Goal: Task Accomplishment & Management: Use online tool/utility

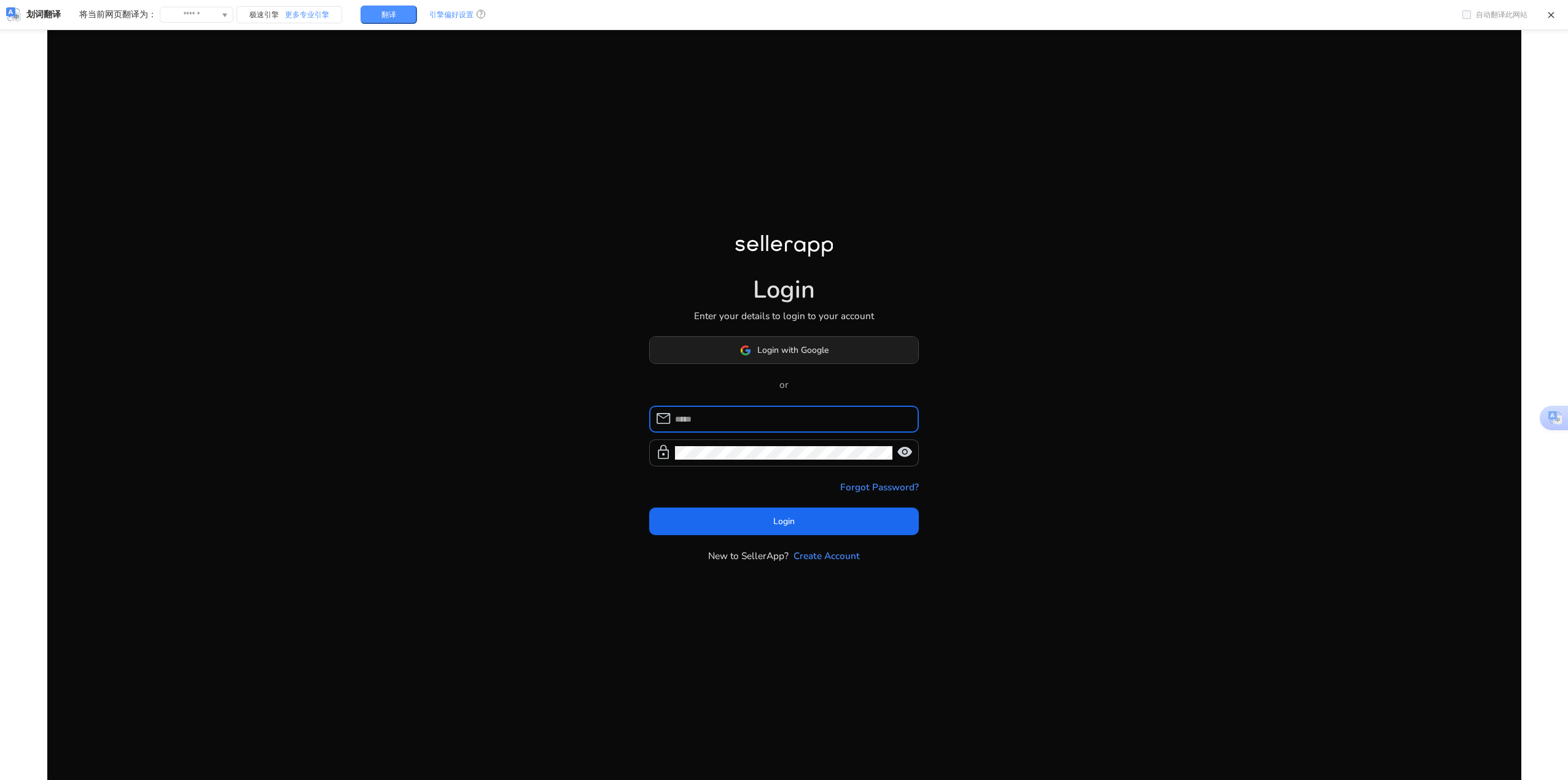
click at [808, 354] on span "Login with Google" at bounding box center [793, 350] width 71 height 13
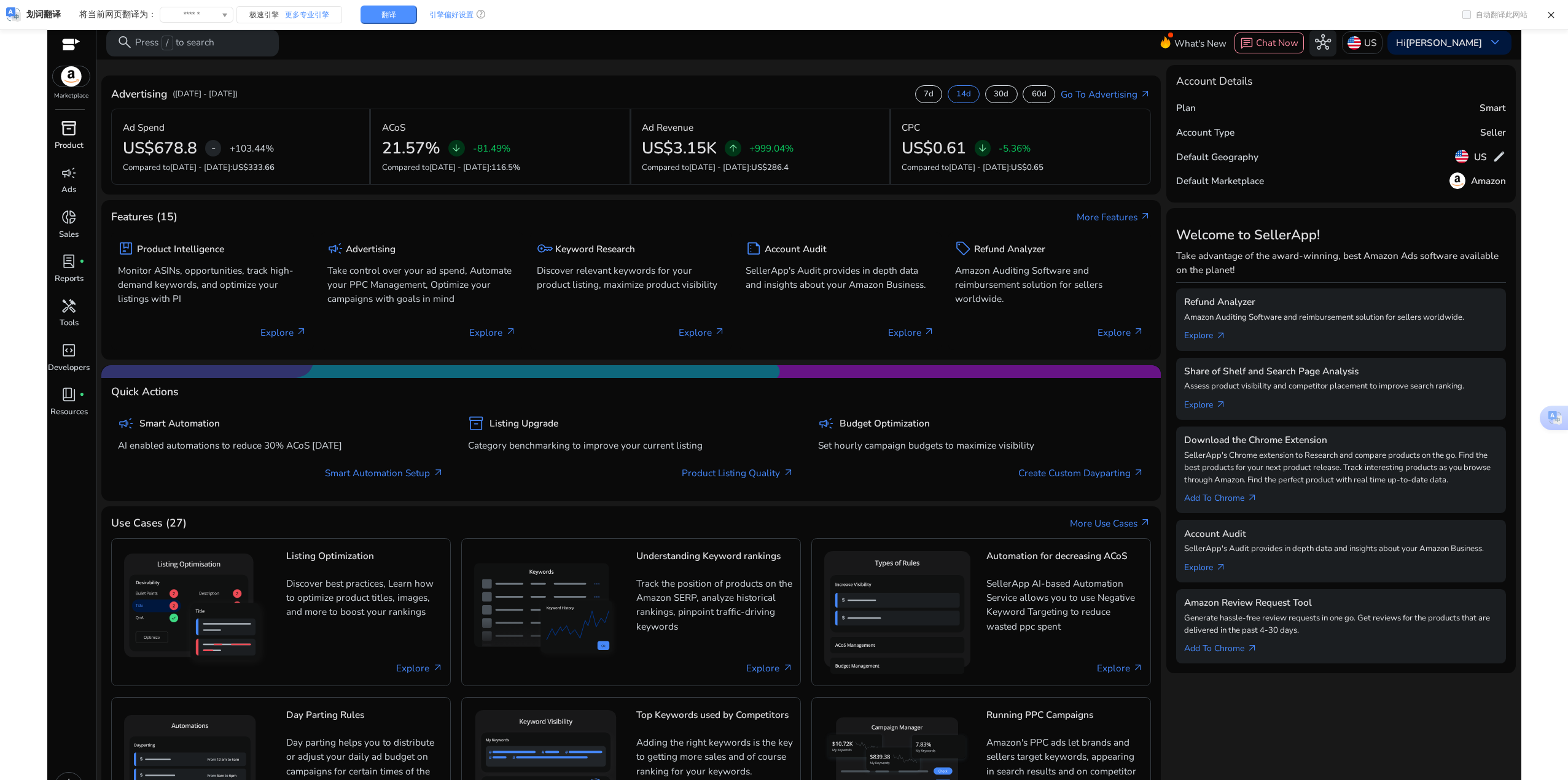
click at [73, 140] on p "Product" at bounding box center [69, 146] width 29 height 12
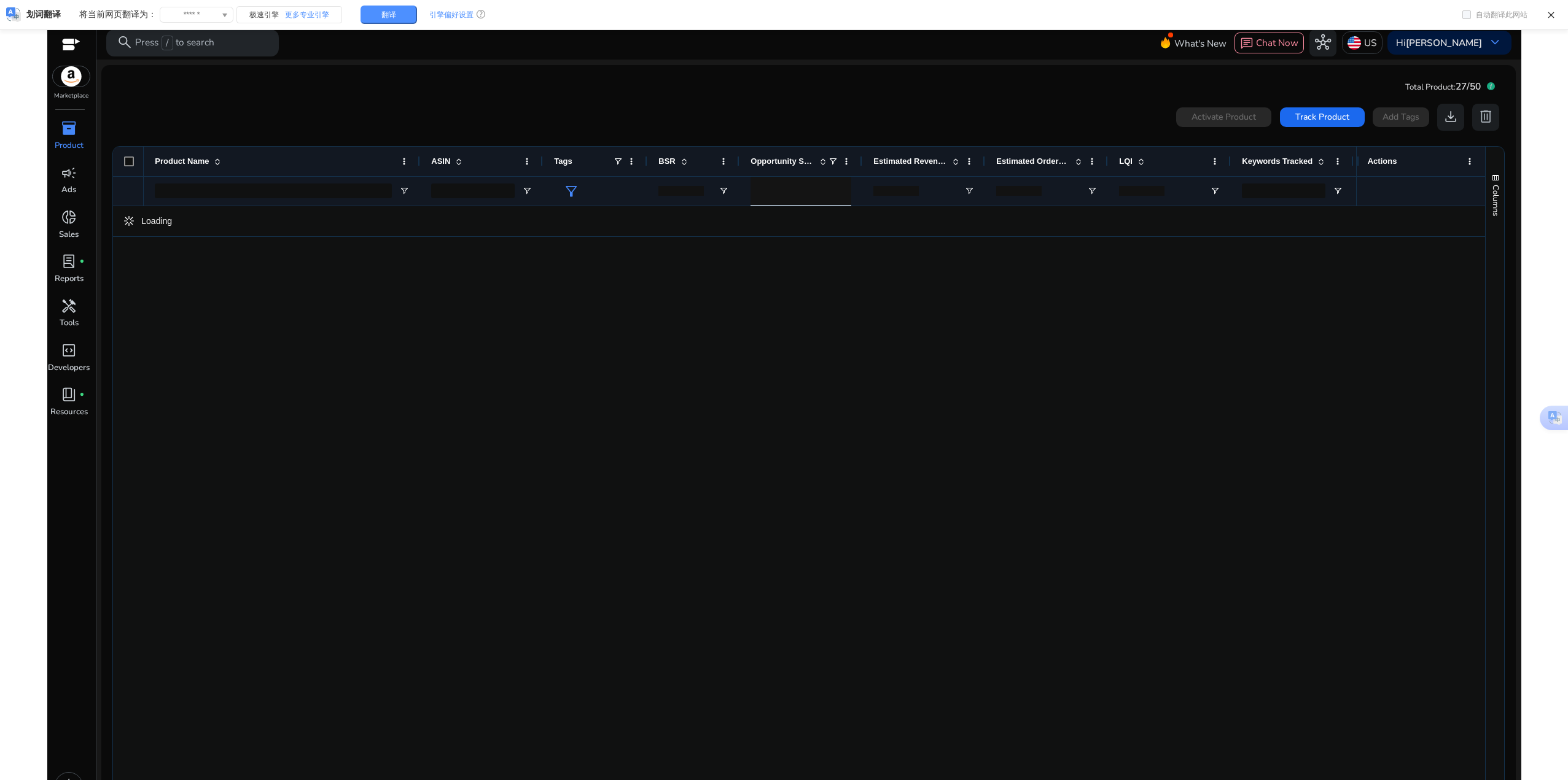
click at [67, 124] on span "inventory_2" at bounding box center [69, 128] width 16 height 16
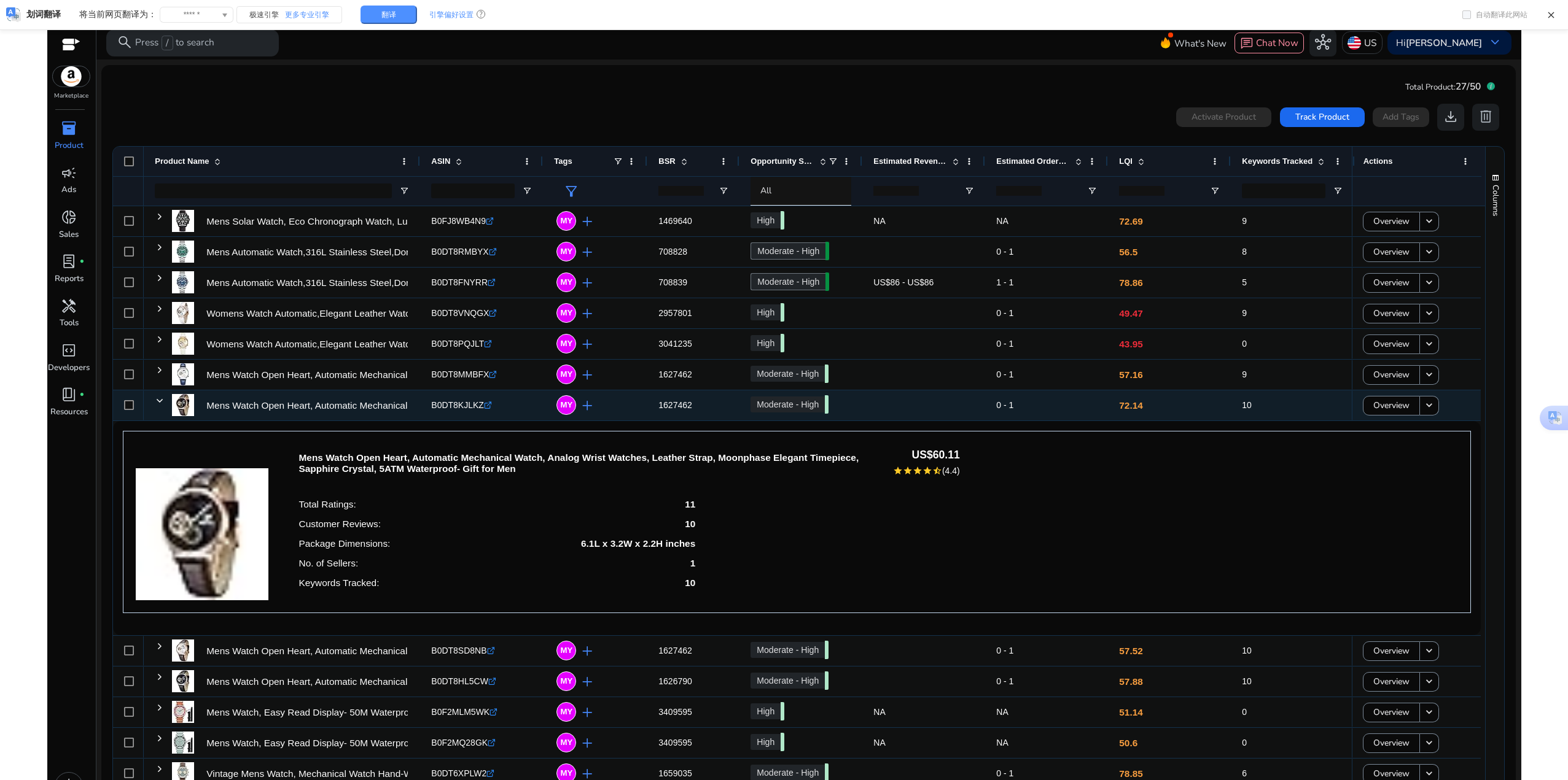
click at [152, 397] on div "Mens Watch Open Heart, Automatic Mechanical Watch, Analog Wrist..." at bounding box center [282, 405] width 276 height 30
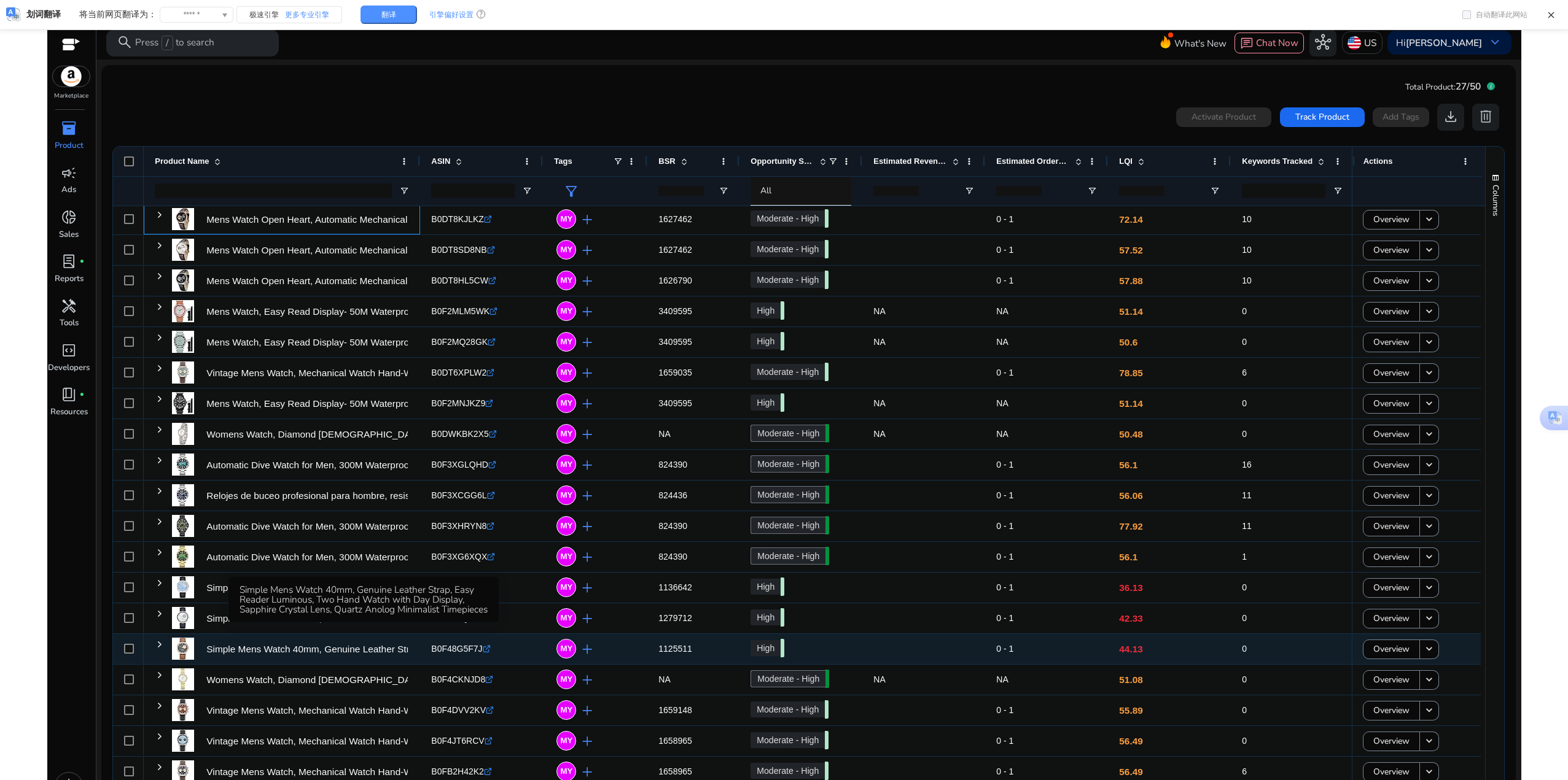
scroll to position [32, 0]
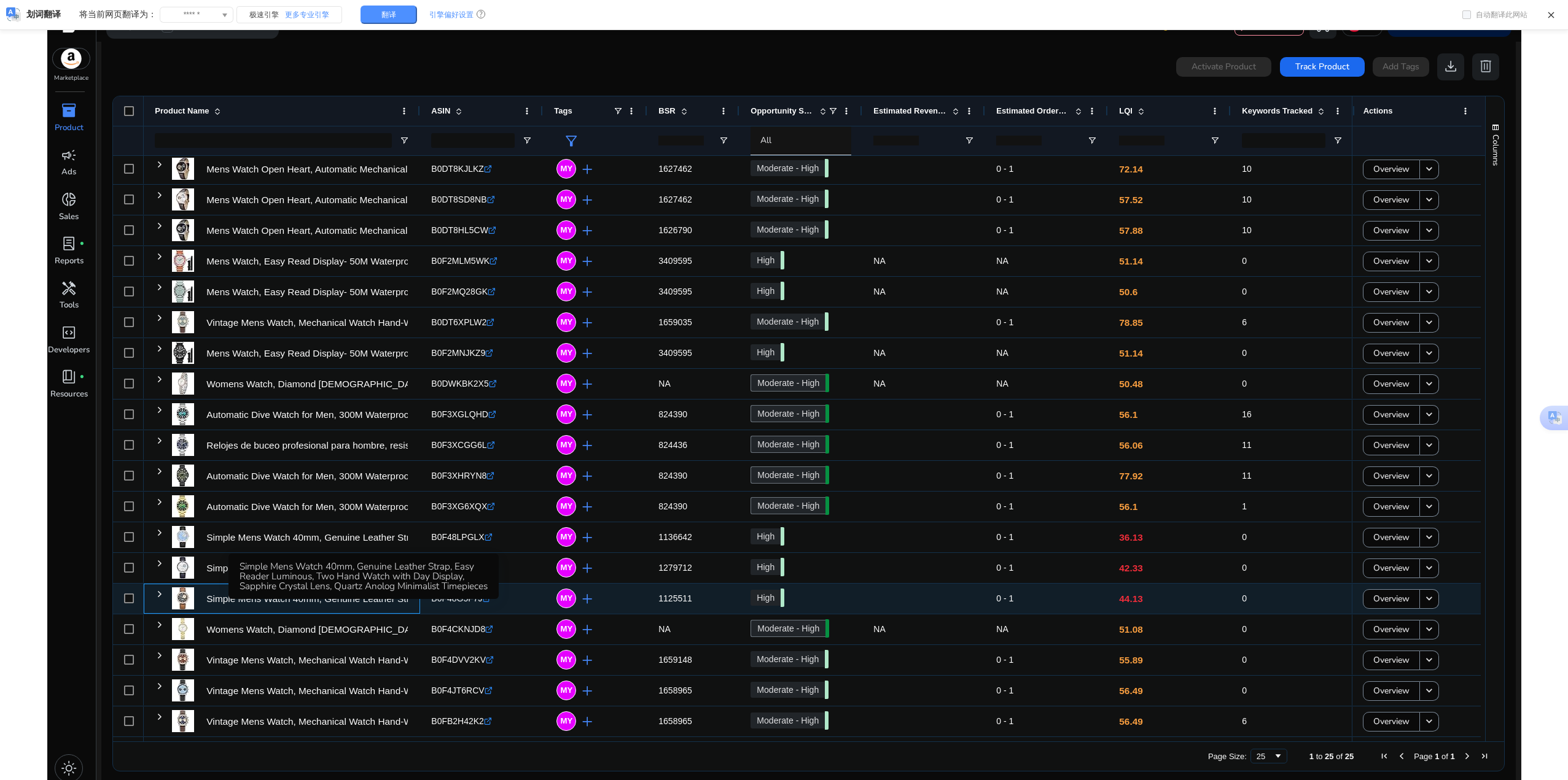
click at [278, 628] on div "Mens Solar Watch, Eco Chronograph Watch, Luminous, Nylon Silicone... B0FJ8WB4N9…" at bounding box center [1048, 353] width 1808 height 767
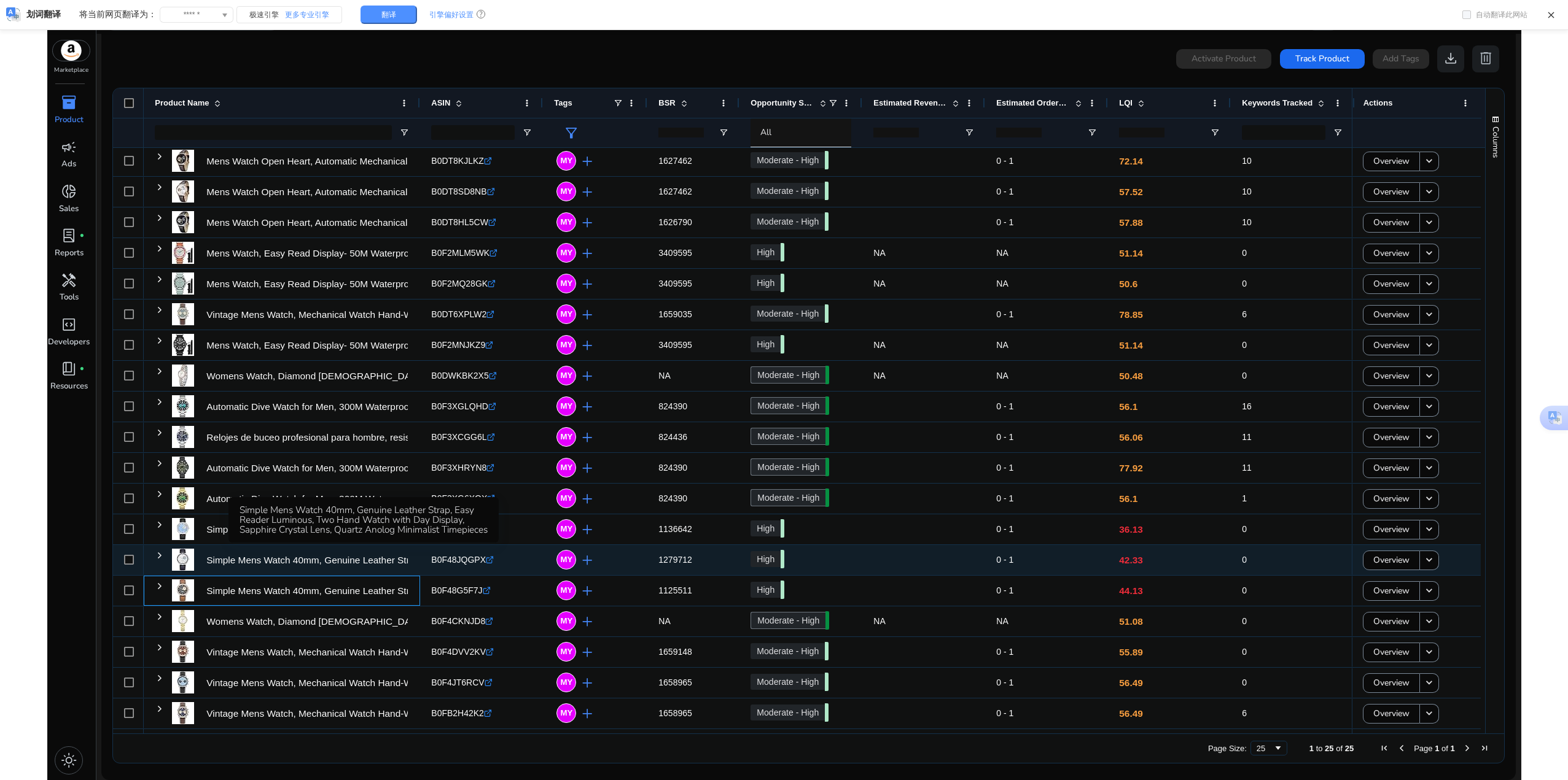
scroll to position [22, 0]
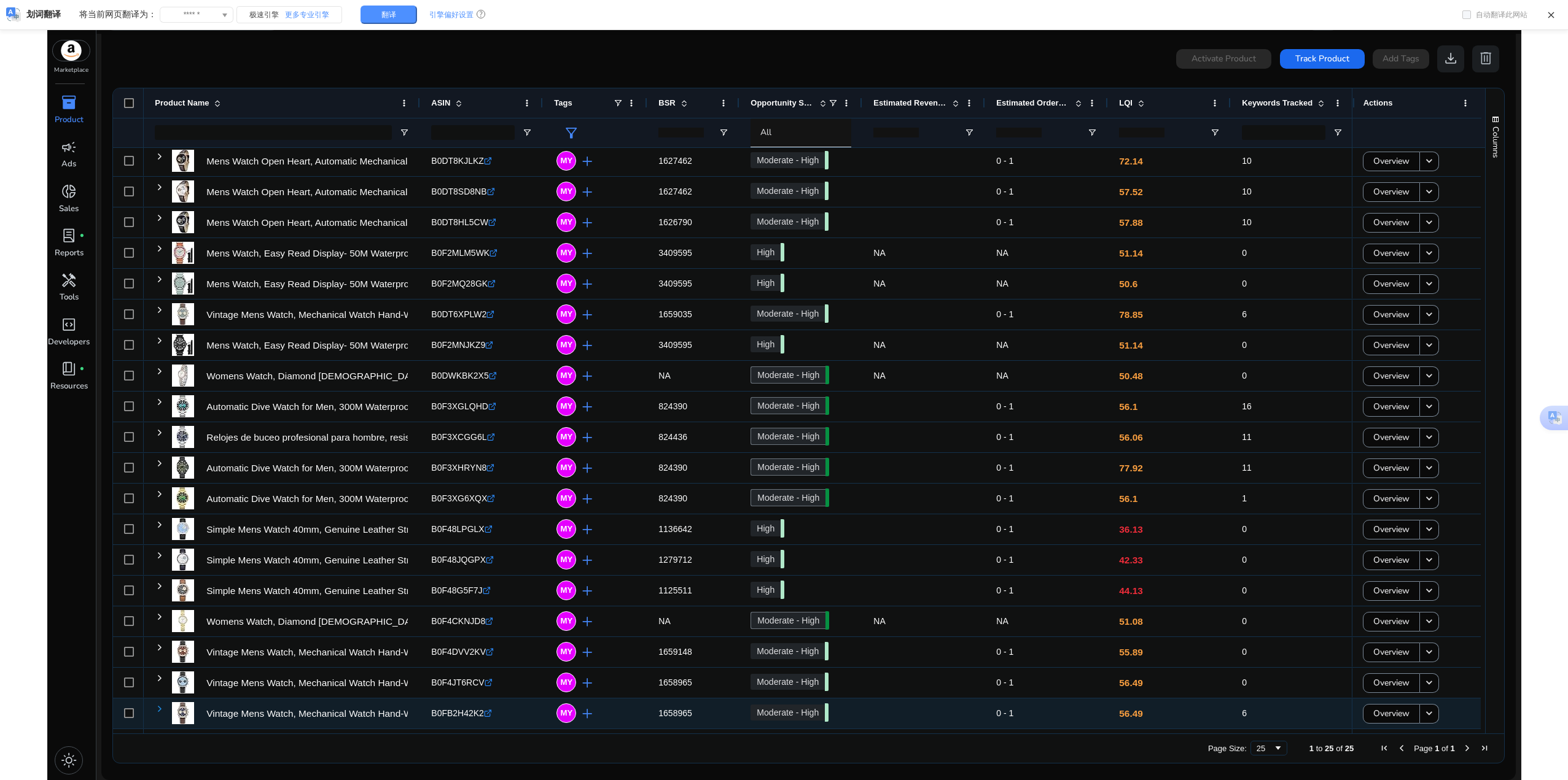
click at [160, 706] on span at bounding box center [160, 709] width 10 height 10
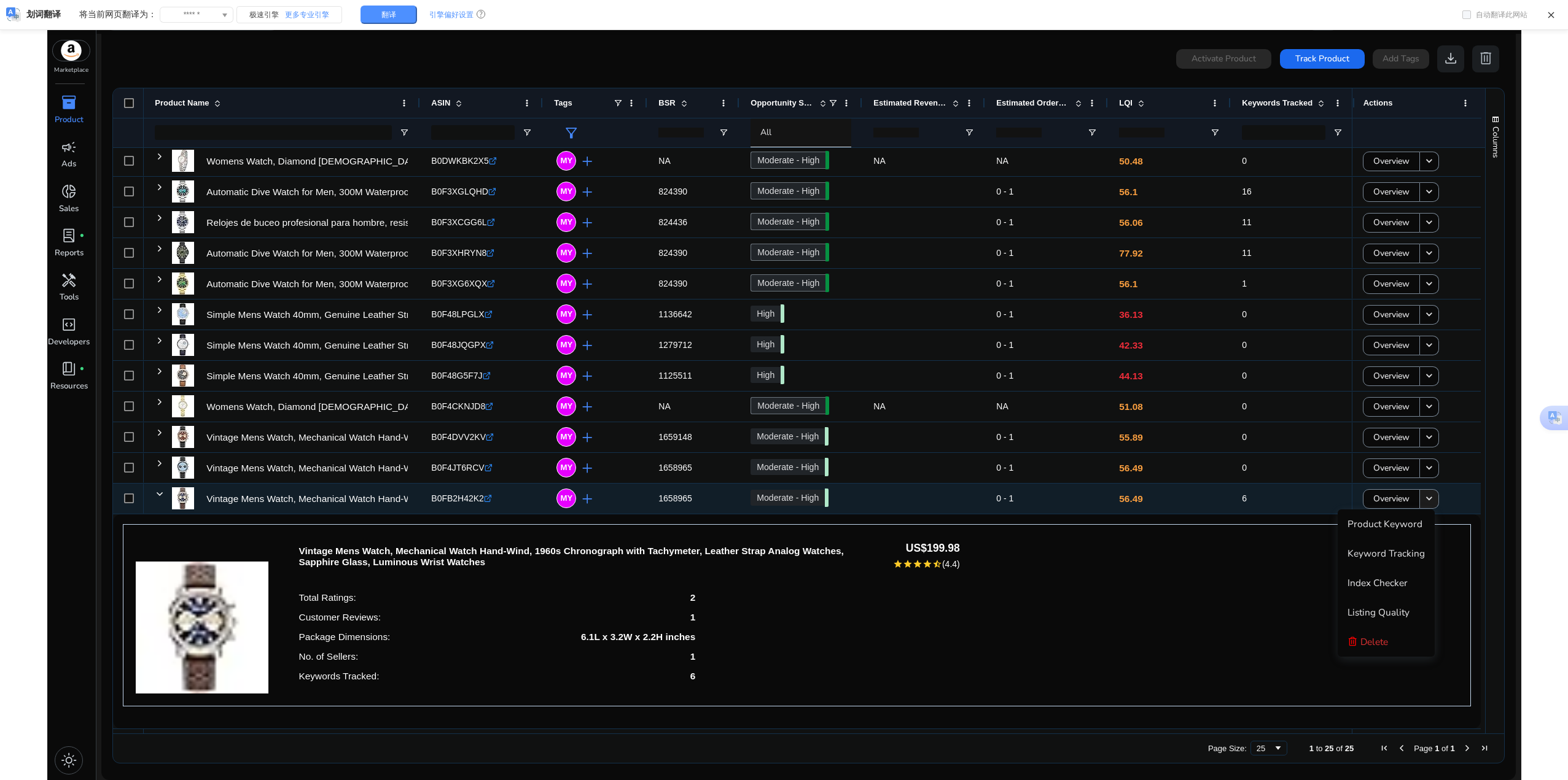
click at [1426, 497] on mat-icon "keyboard_arrow_down" at bounding box center [1428, 499] width 12 height 12
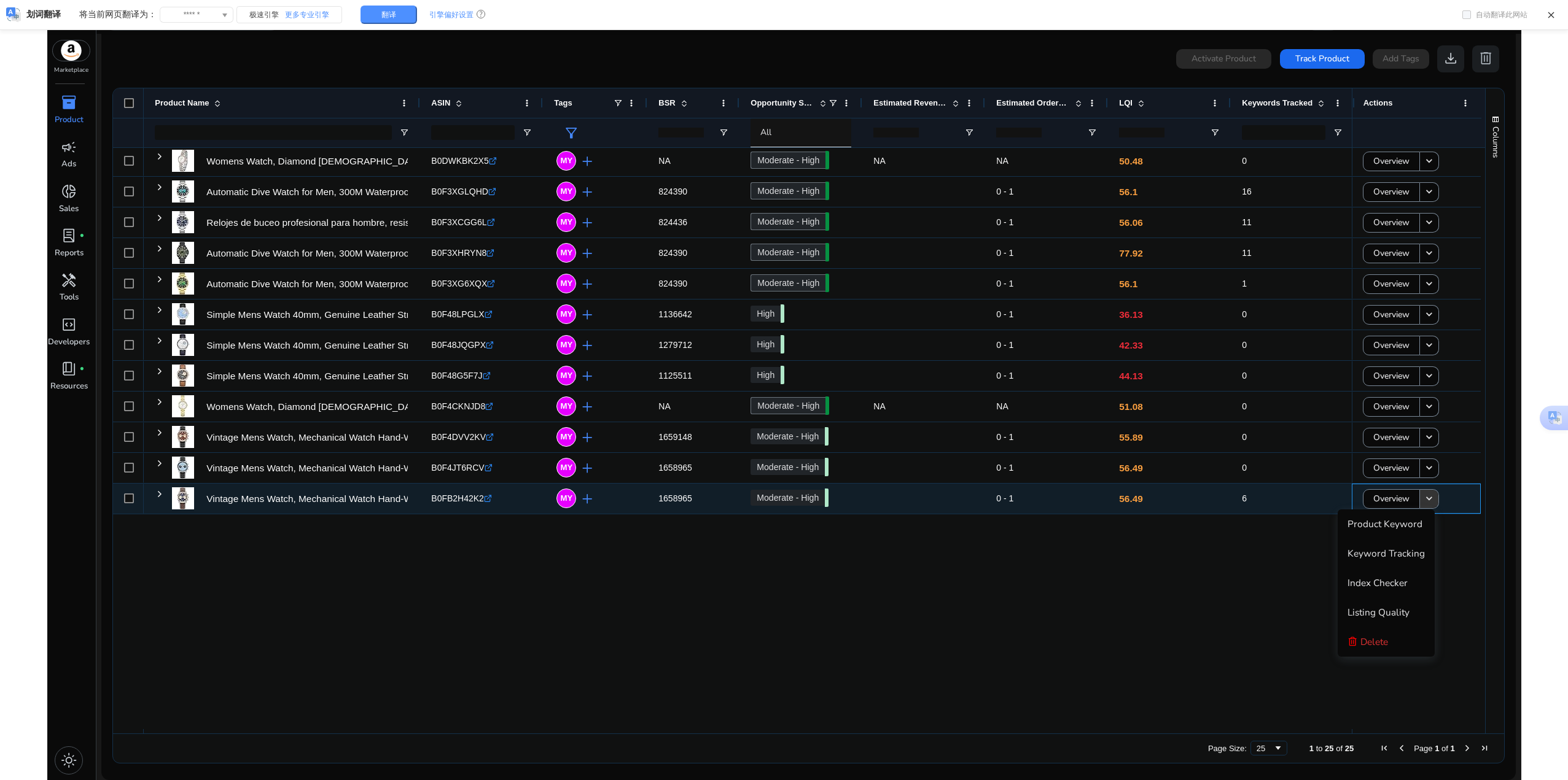
scroll to position [186, 0]
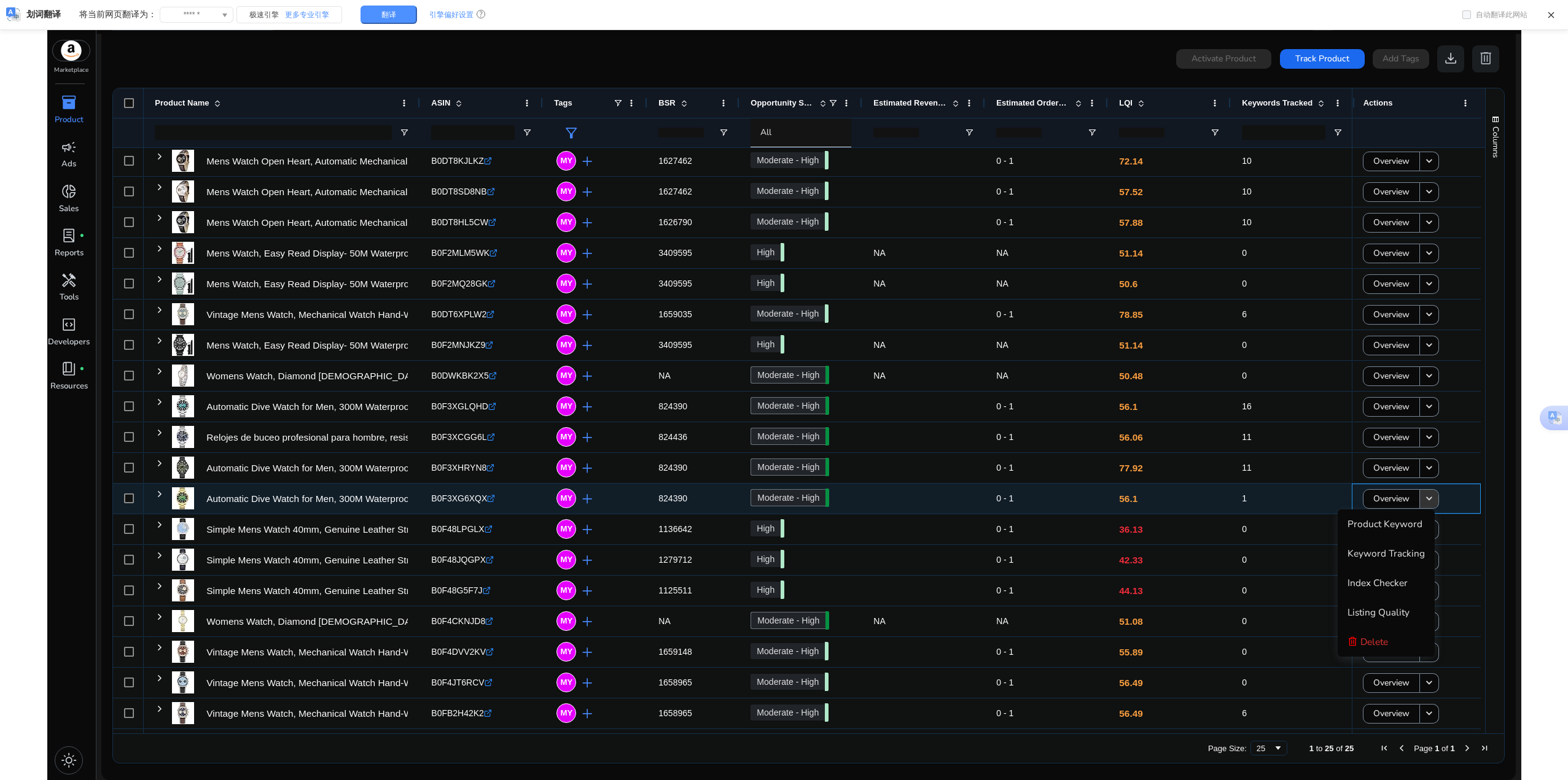
click at [1426, 496] on mat-icon "keyboard_arrow_down" at bounding box center [1428, 499] width 12 height 12
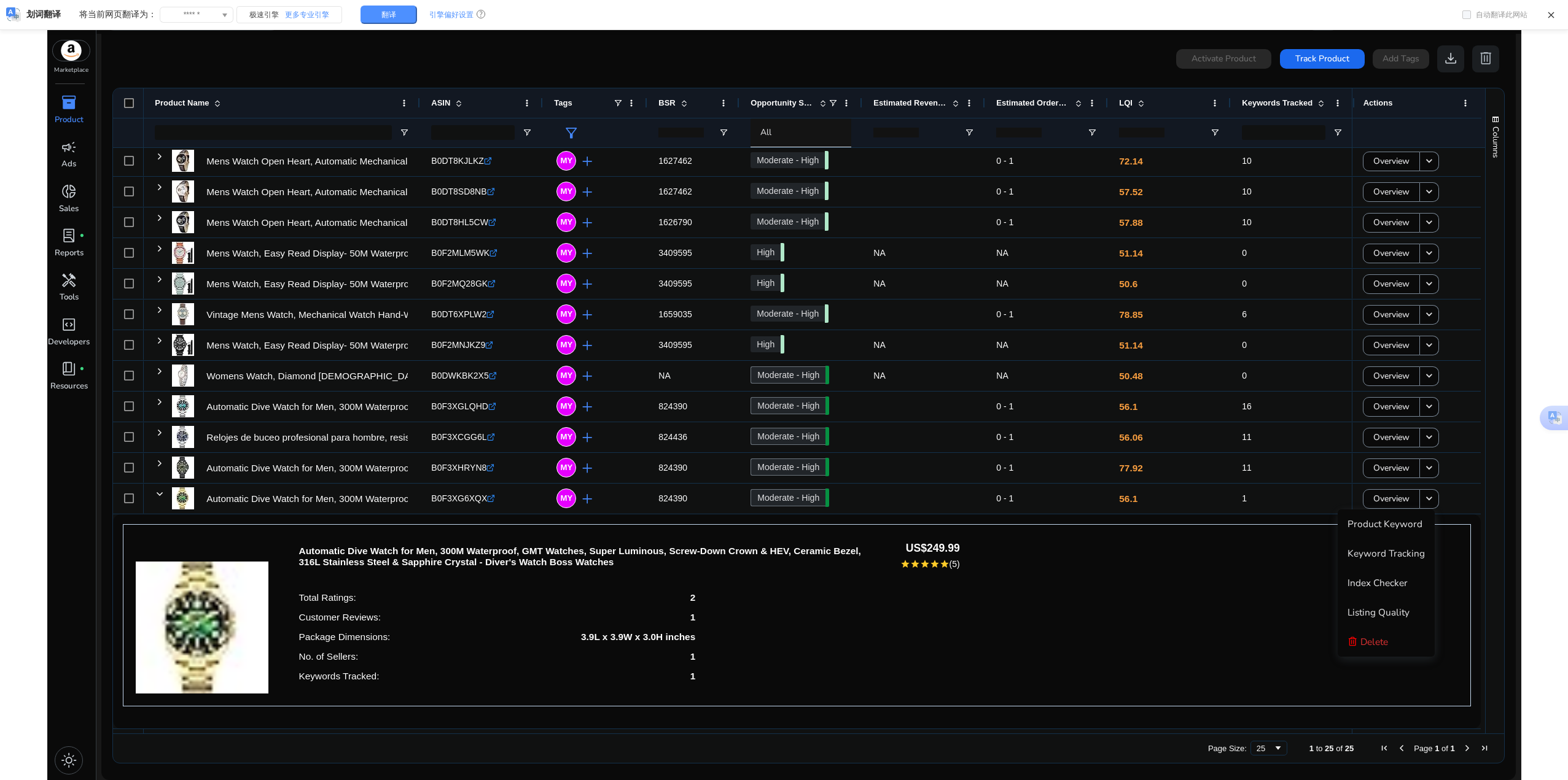
scroll to position [400, 0]
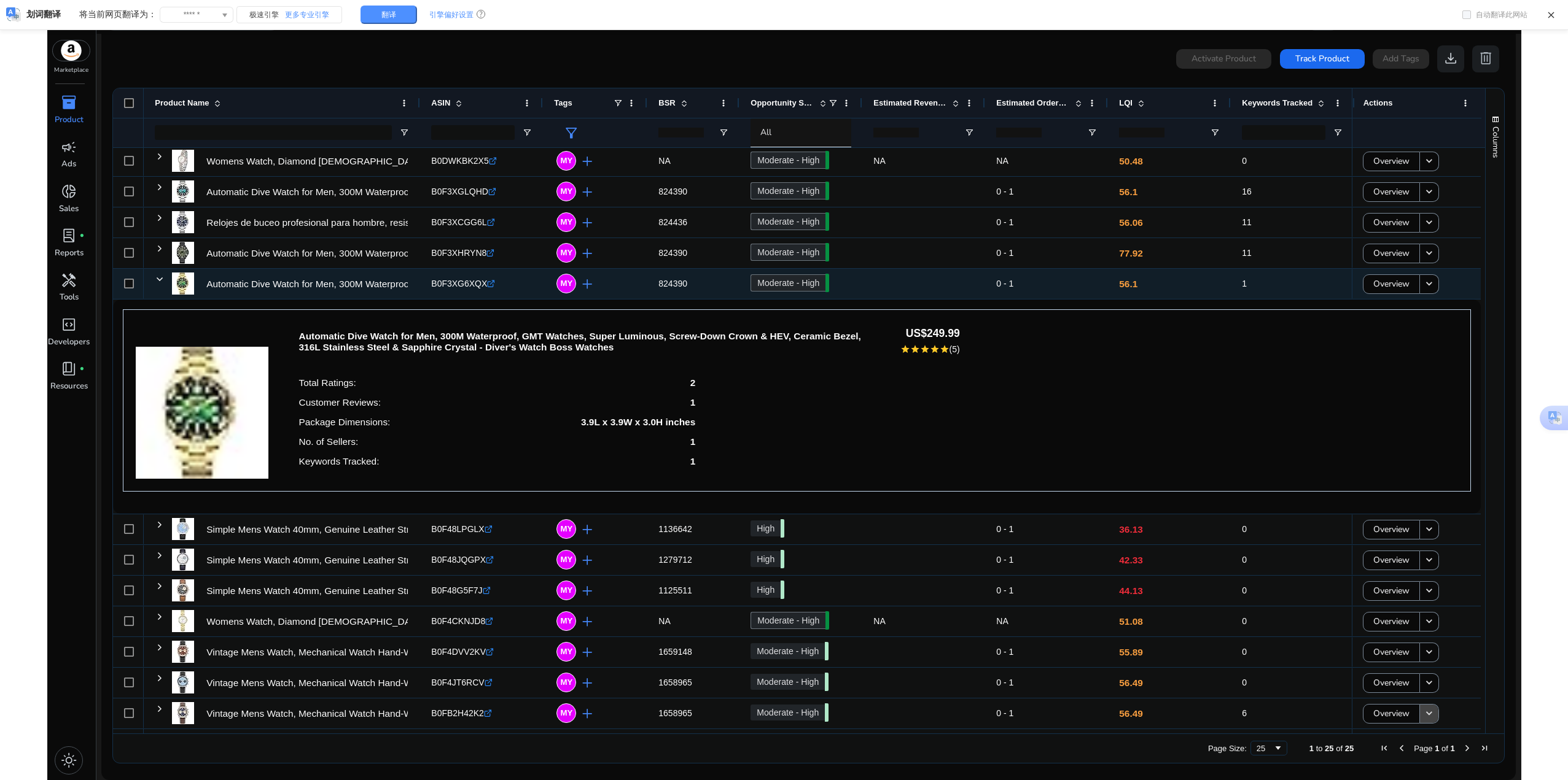
click at [158, 274] on span at bounding box center [160, 279] width 10 height 25
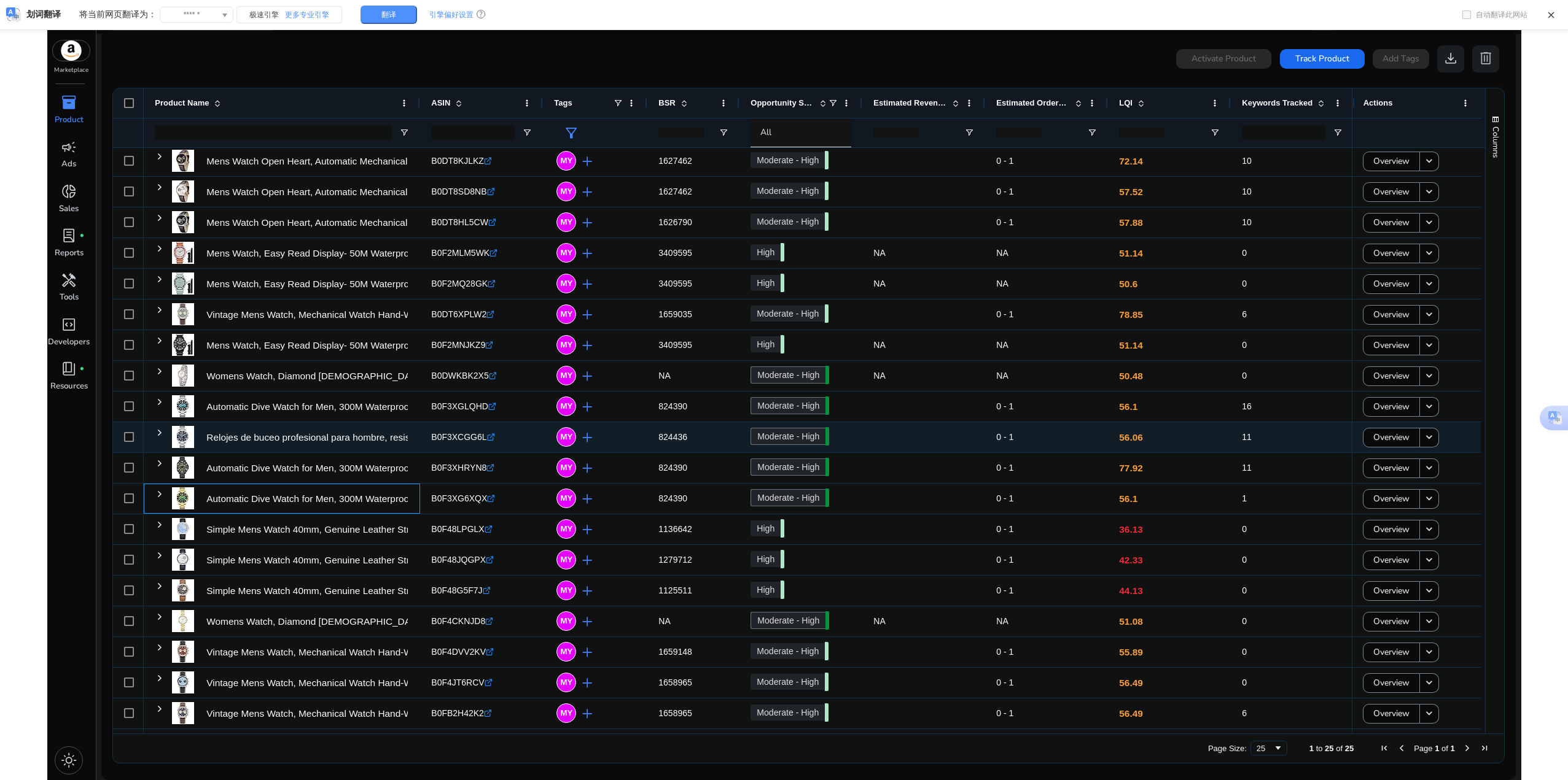
scroll to position [186, 0]
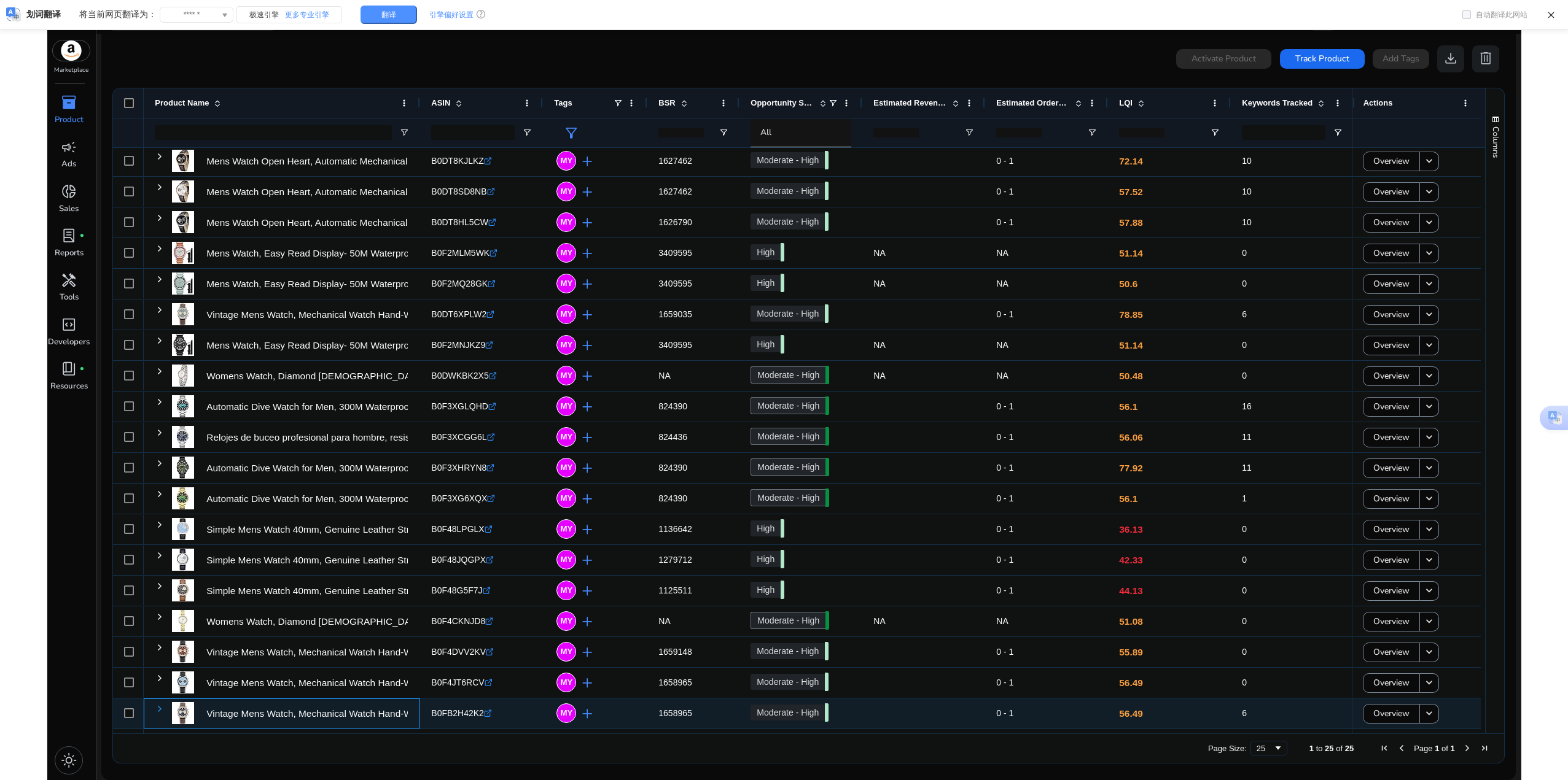
click at [160, 707] on span at bounding box center [160, 709] width 10 height 10
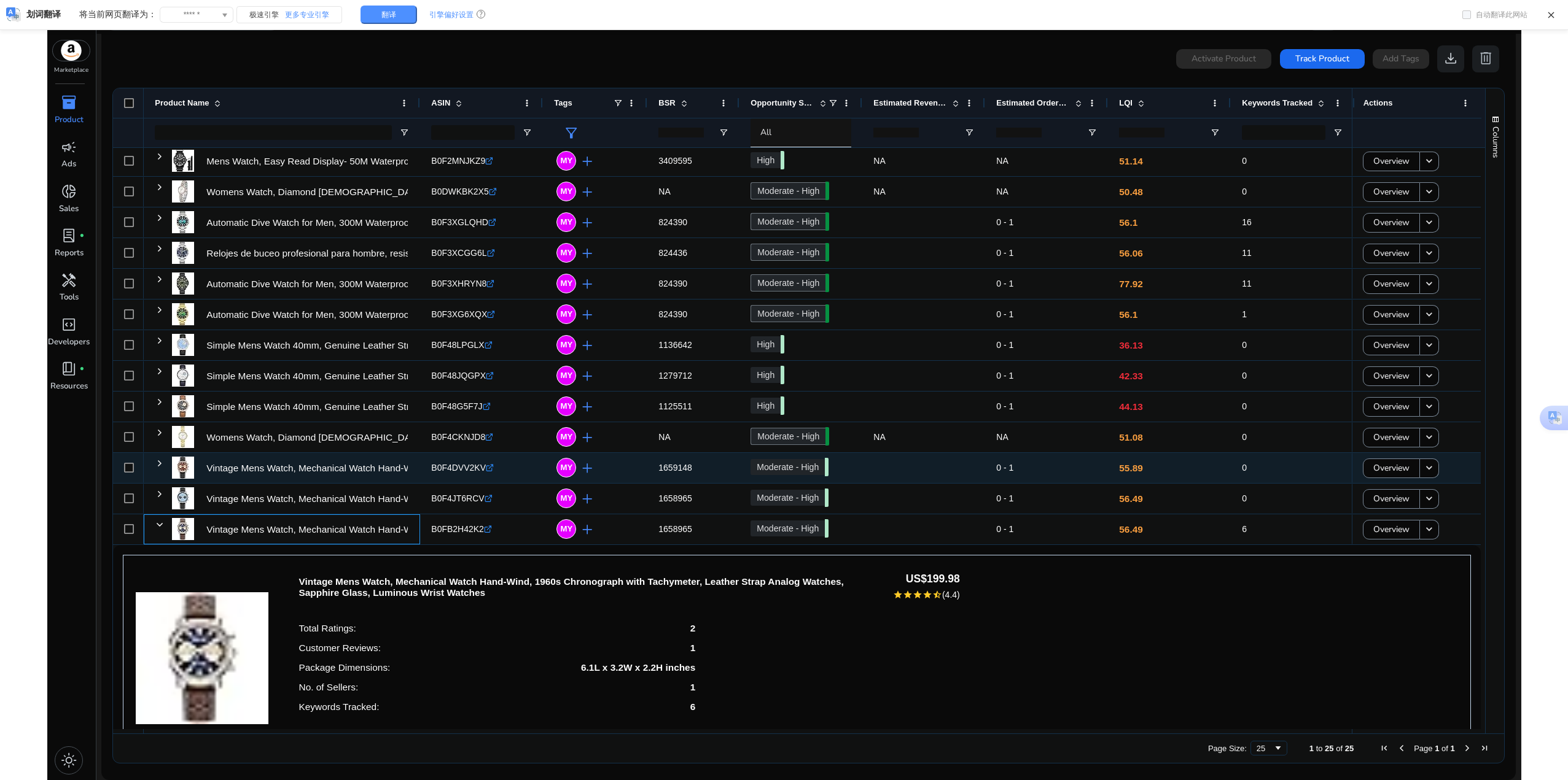
scroll to position [400, 0]
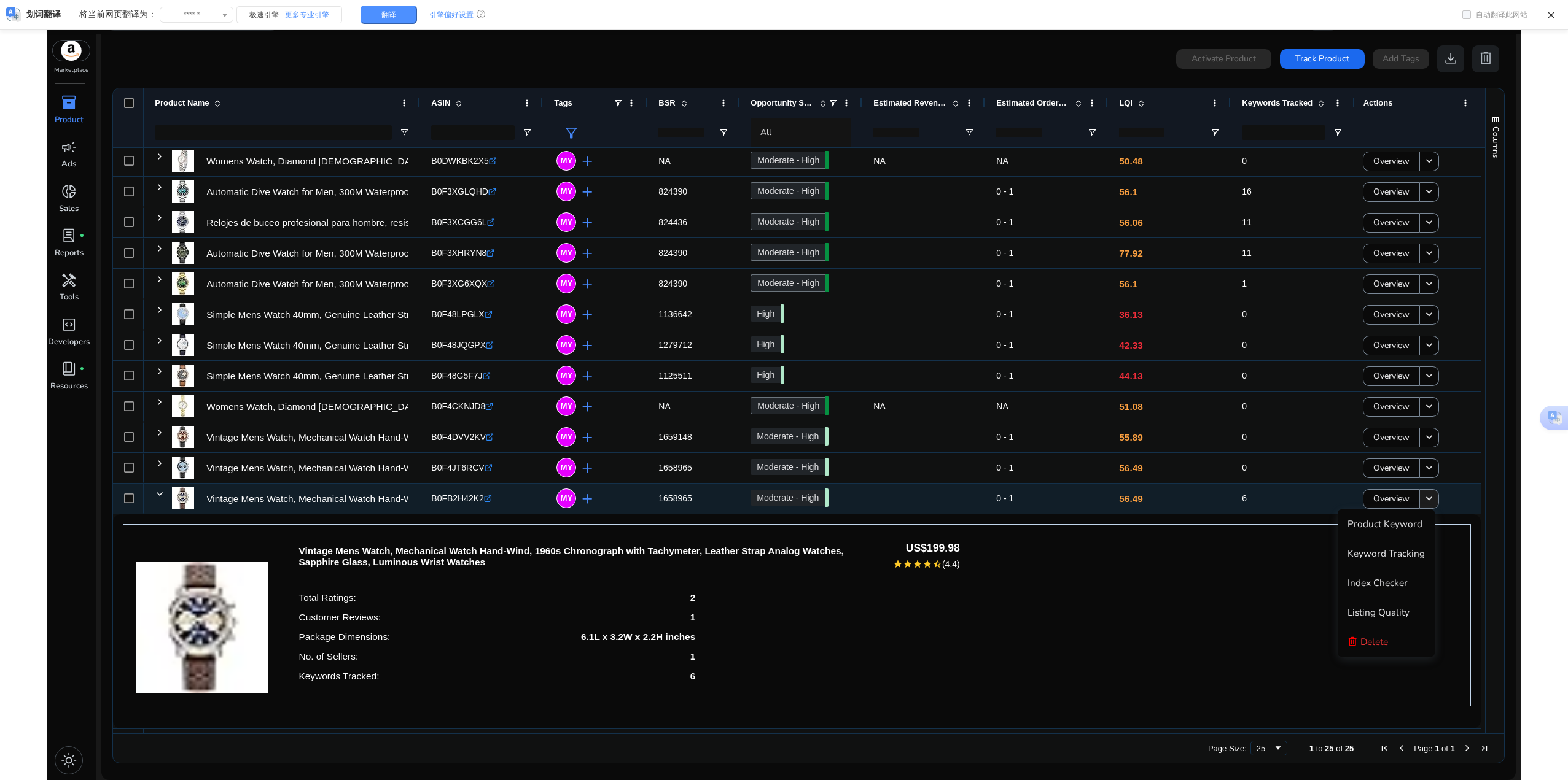
click at [1431, 499] on mat-icon "keyboard_arrow_down" at bounding box center [1428, 499] width 12 height 12
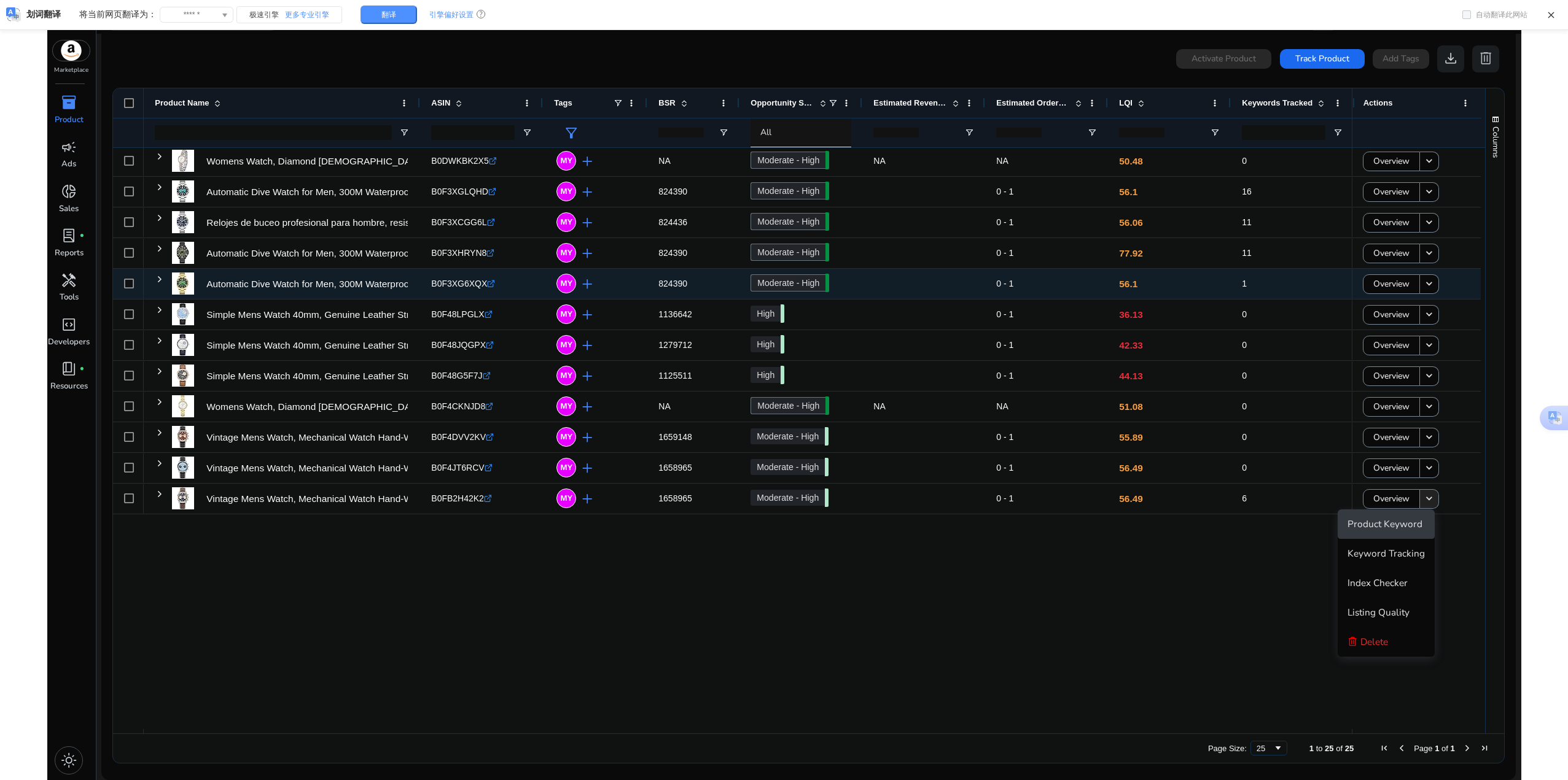
scroll to position [186, 0]
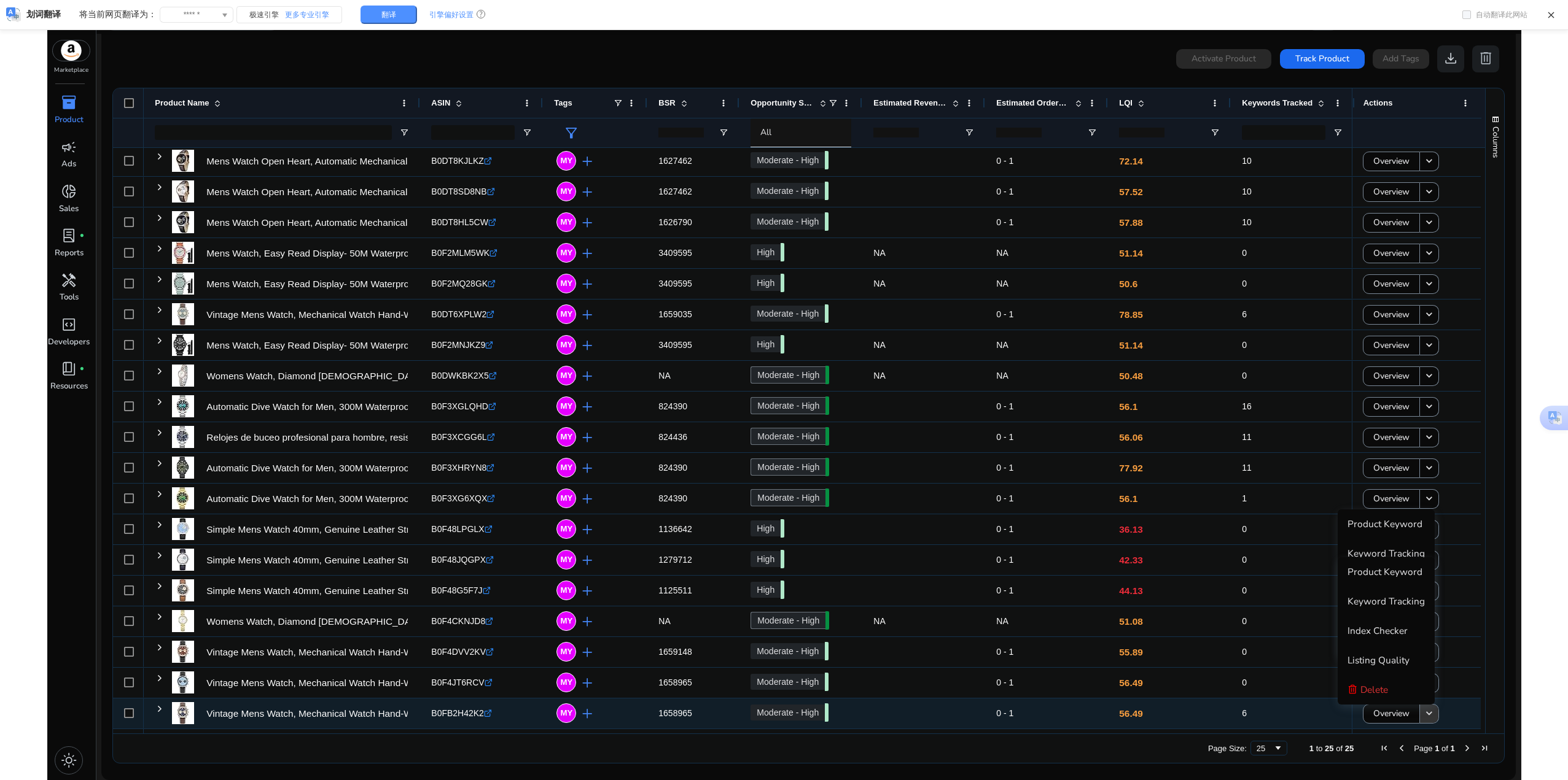
click at [1423, 708] on mat-icon "keyboard_arrow_down" at bounding box center [1428, 713] width 12 height 12
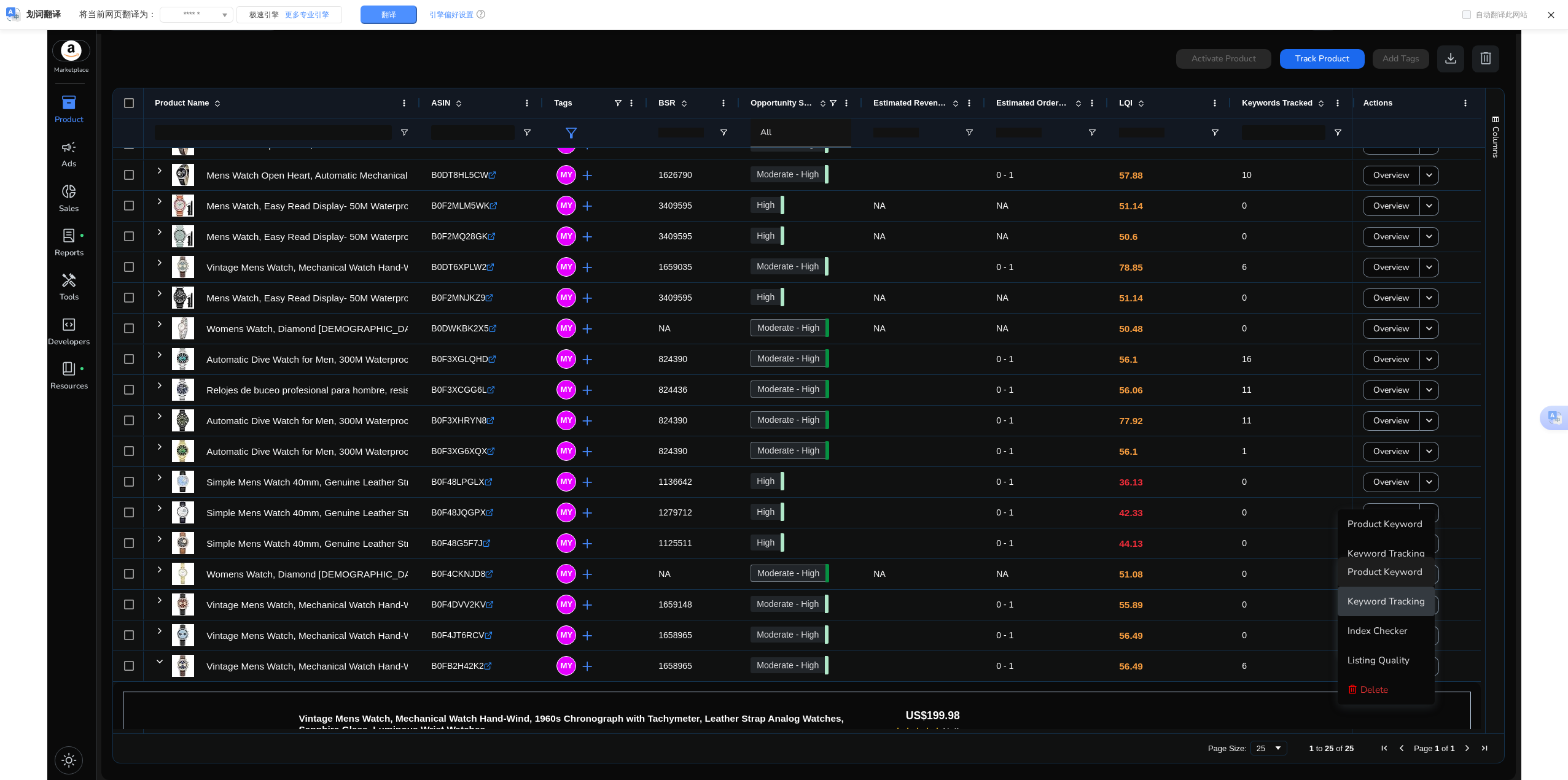
scroll to position [308, 0]
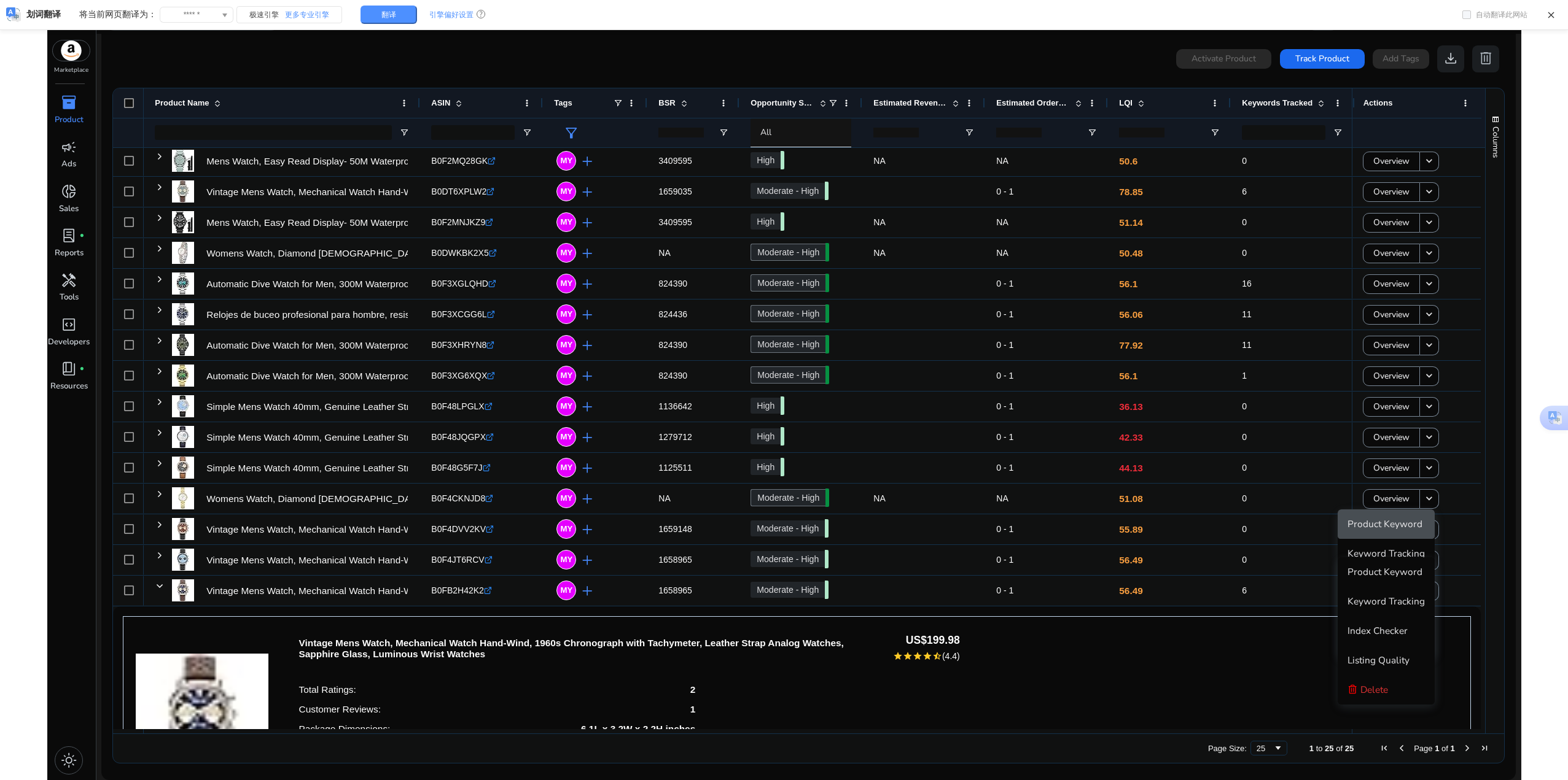
click at [1390, 525] on span "Product Keyword" at bounding box center [1385, 524] width 75 height 13
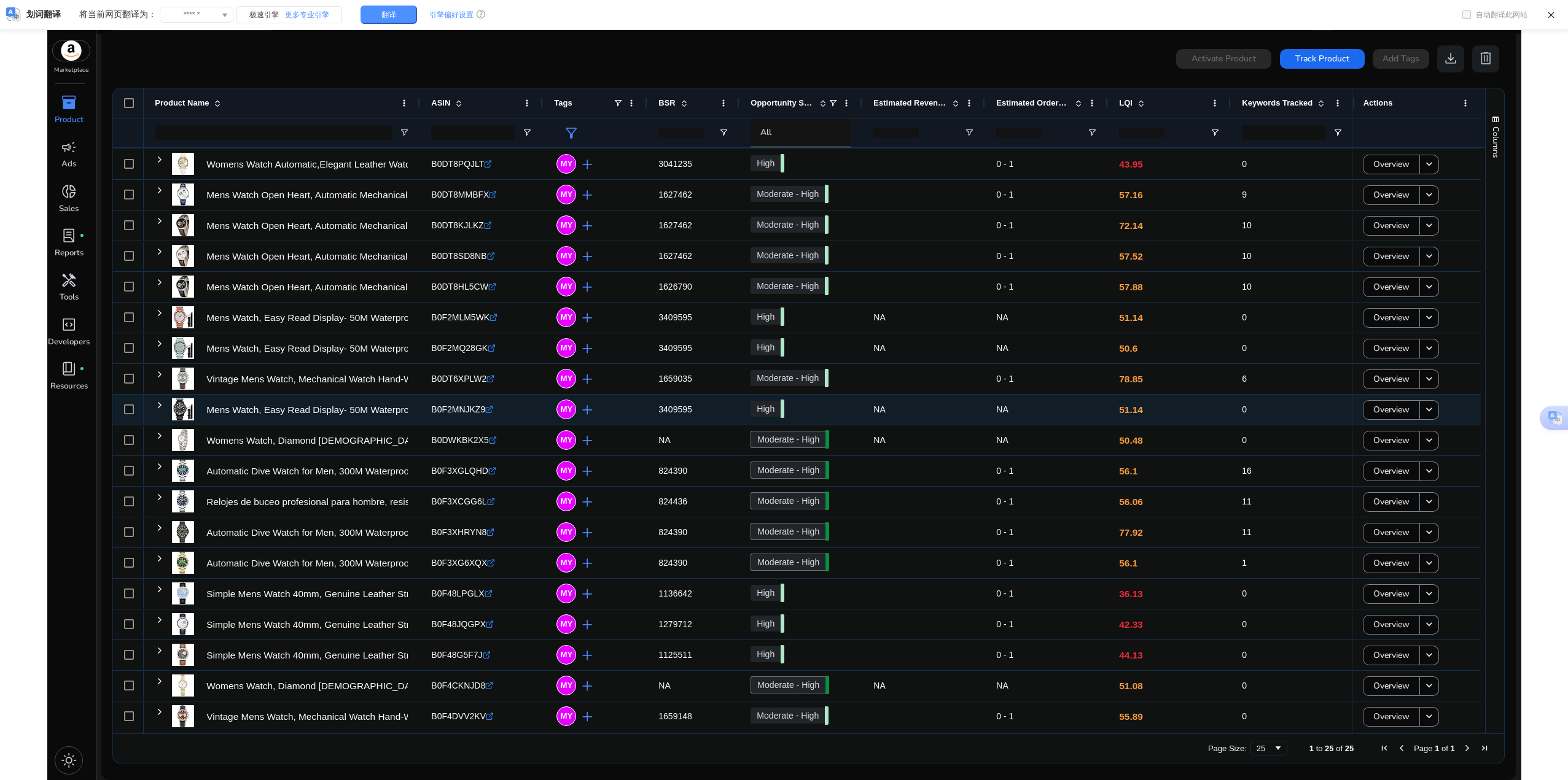
scroll to position [123, 0]
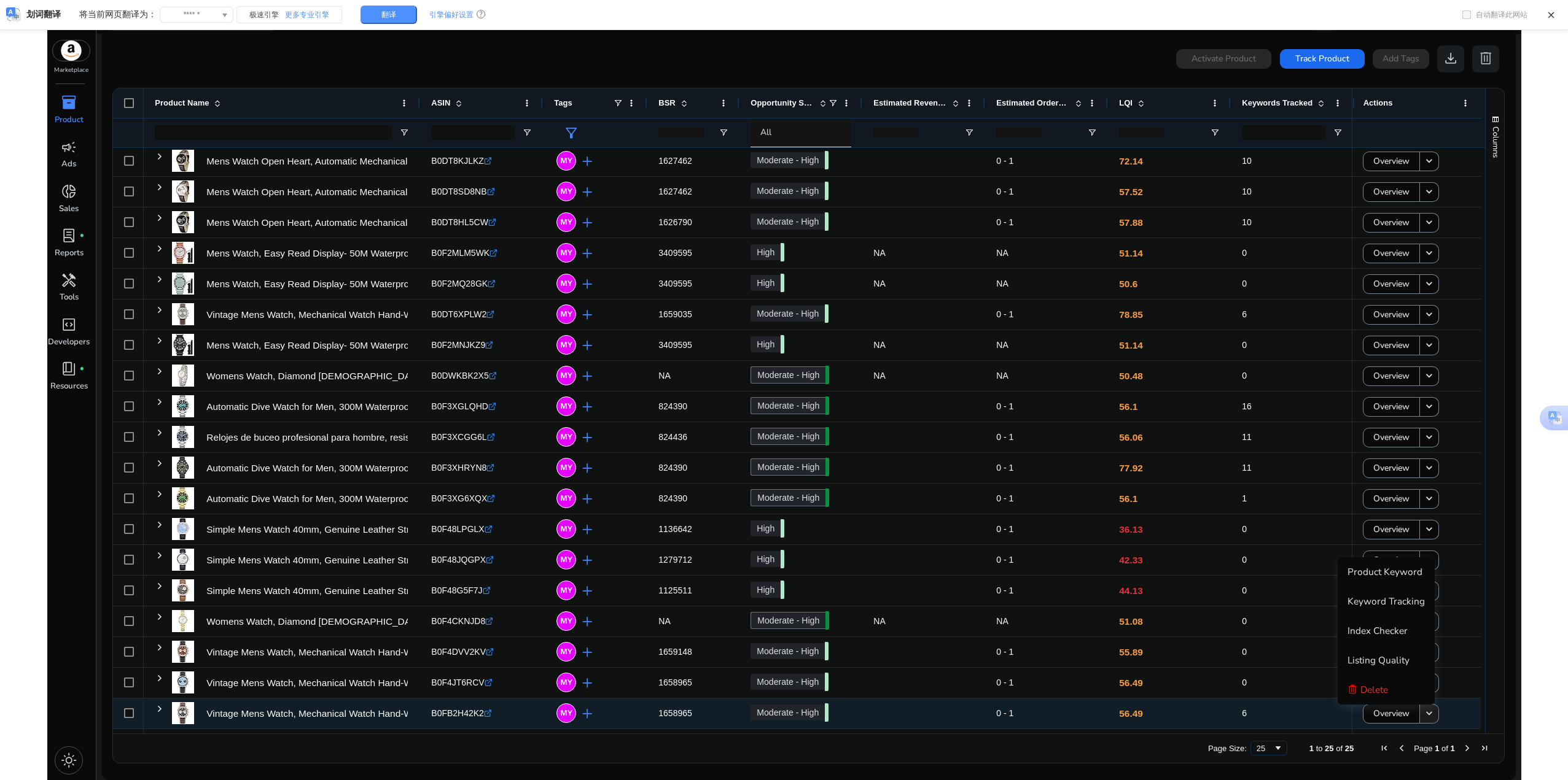
click at [1423, 715] on mat-icon "keyboard_arrow_down" at bounding box center [1428, 713] width 12 height 12
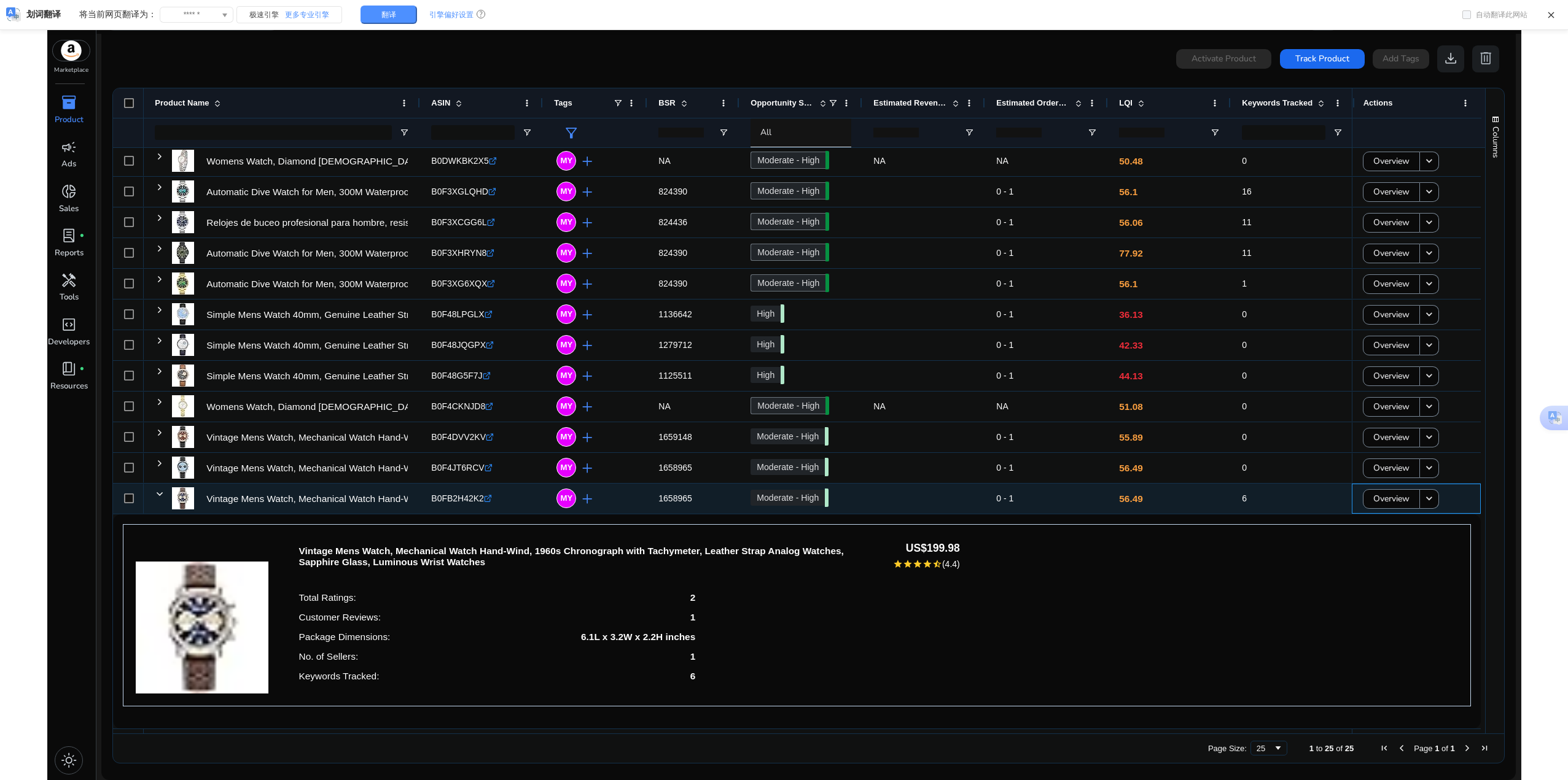
click at [1435, 503] on div "Overview keyboard_arrow_down" at bounding box center [1416, 498] width 107 height 25
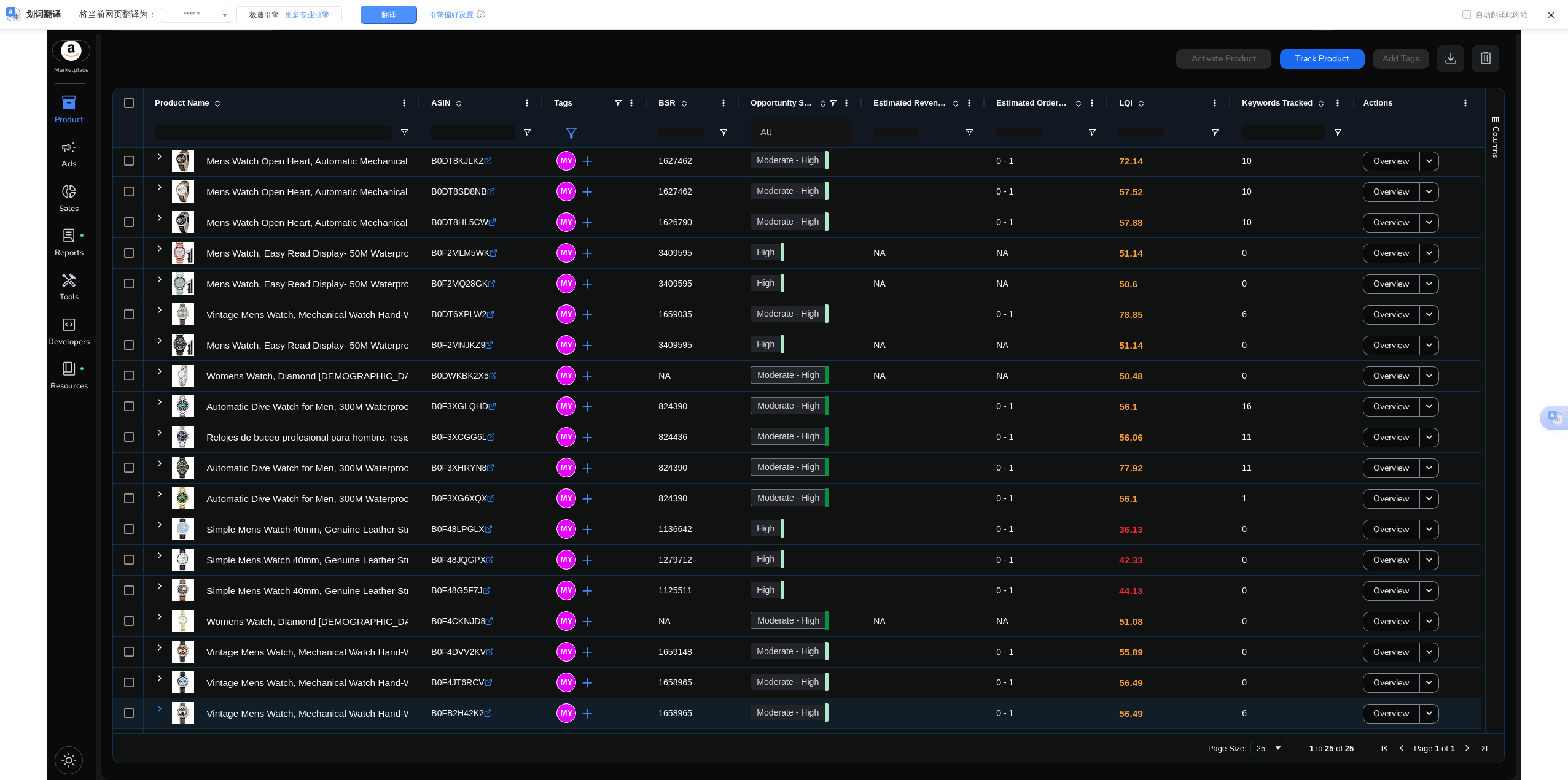
click at [155, 707] on span at bounding box center [160, 709] width 10 height 10
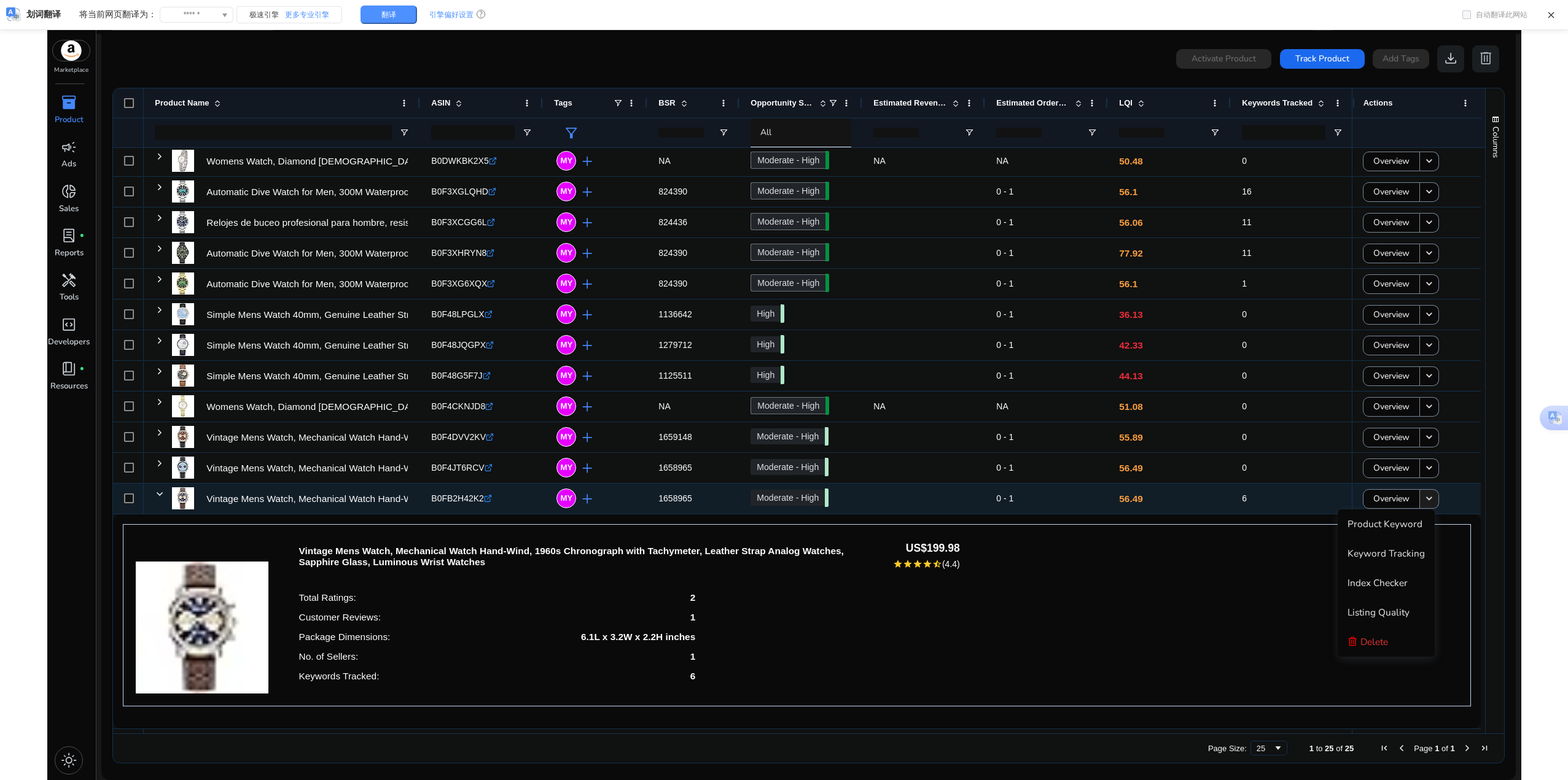
click at [1426, 503] on mat-icon "keyboard_arrow_down" at bounding box center [1428, 499] width 12 height 12
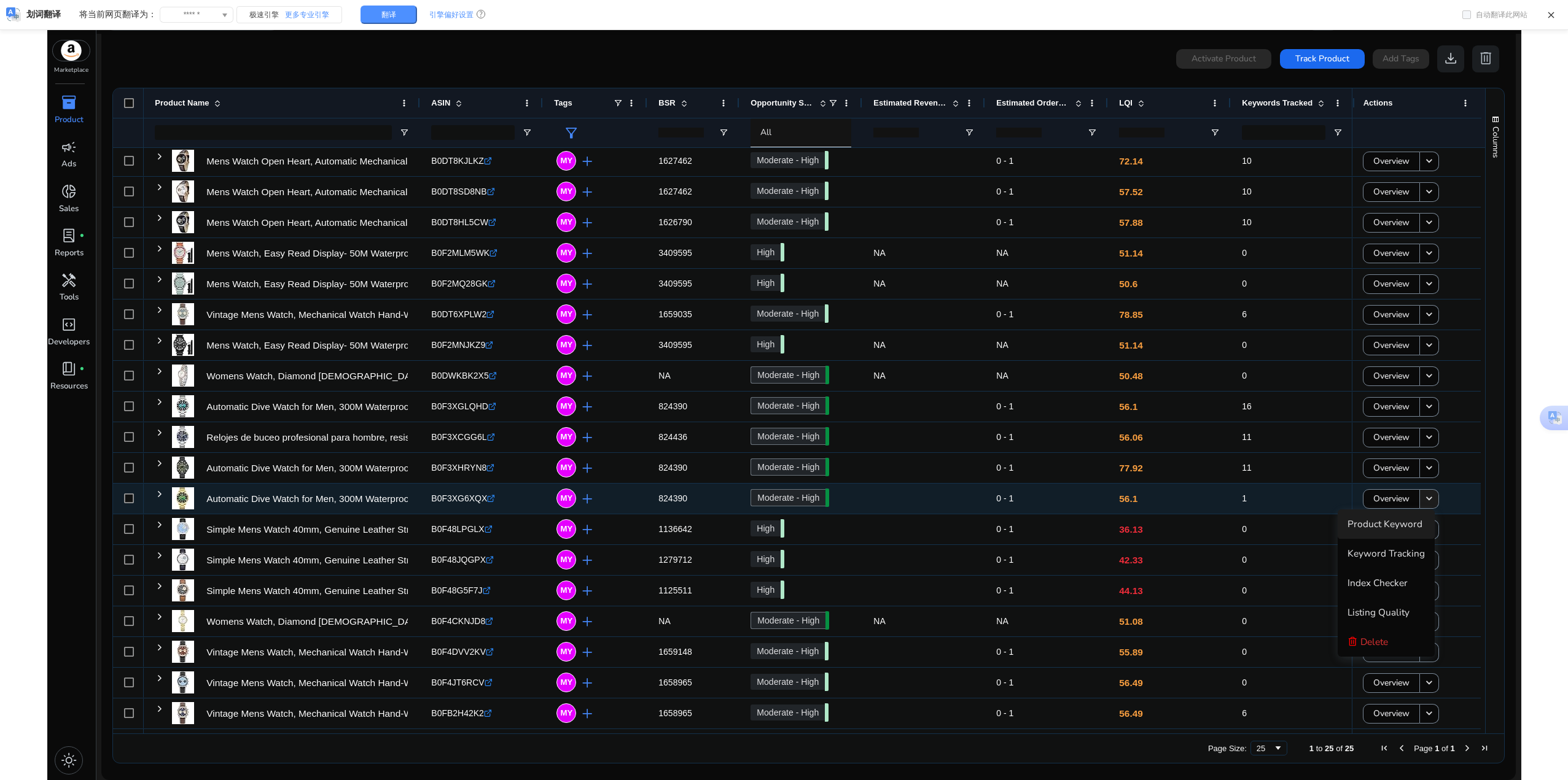
click at [1423, 502] on mat-icon "keyboard_arrow_down" at bounding box center [1428, 499] width 12 height 12
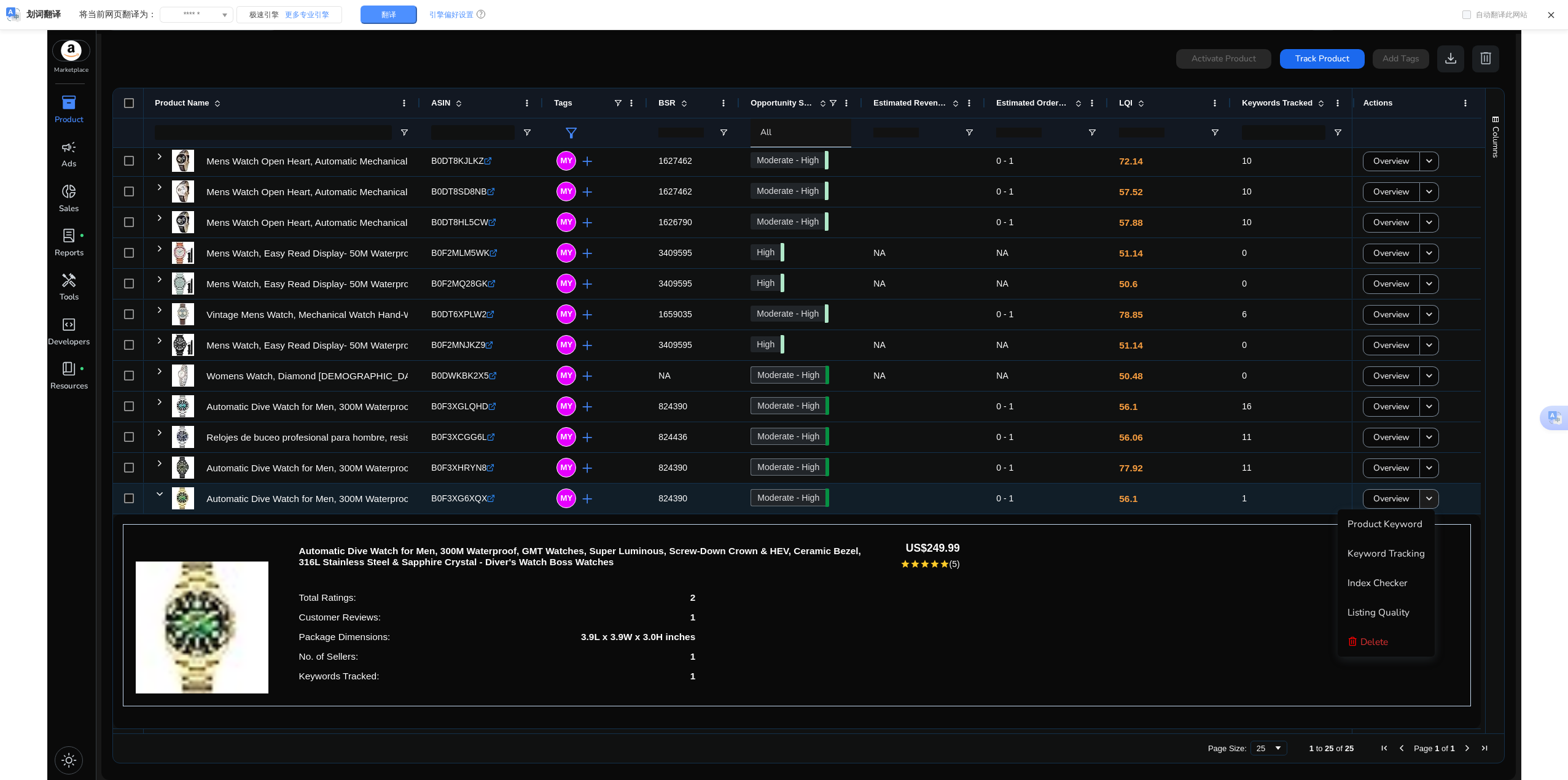
click at [1423, 502] on mat-icon "keyboard_arrow_down" at bounding box center [1428, 499] width 12 height 12
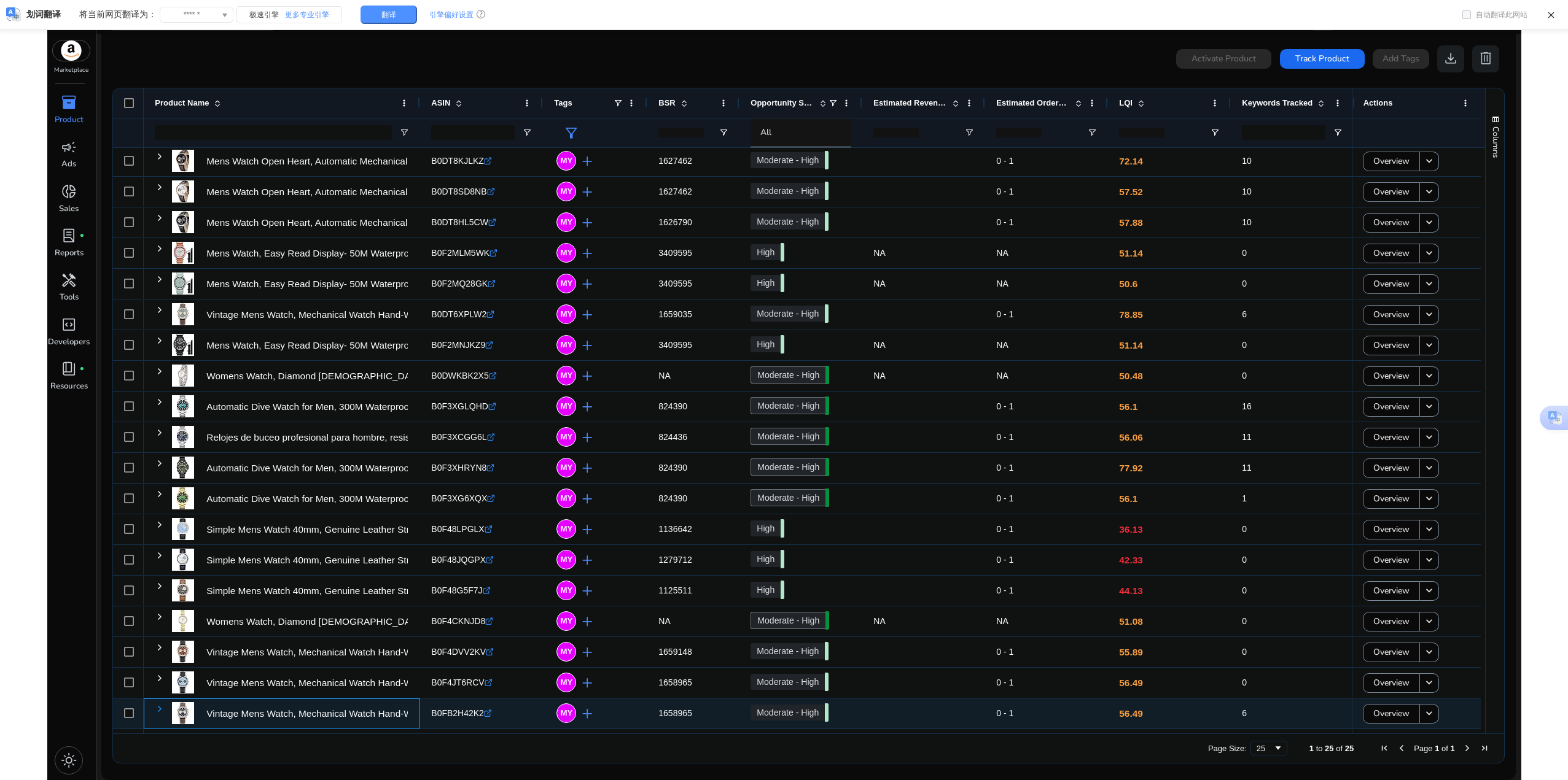
click at [160, 707] on span at bounding box center [160, 709] width 10 height 10
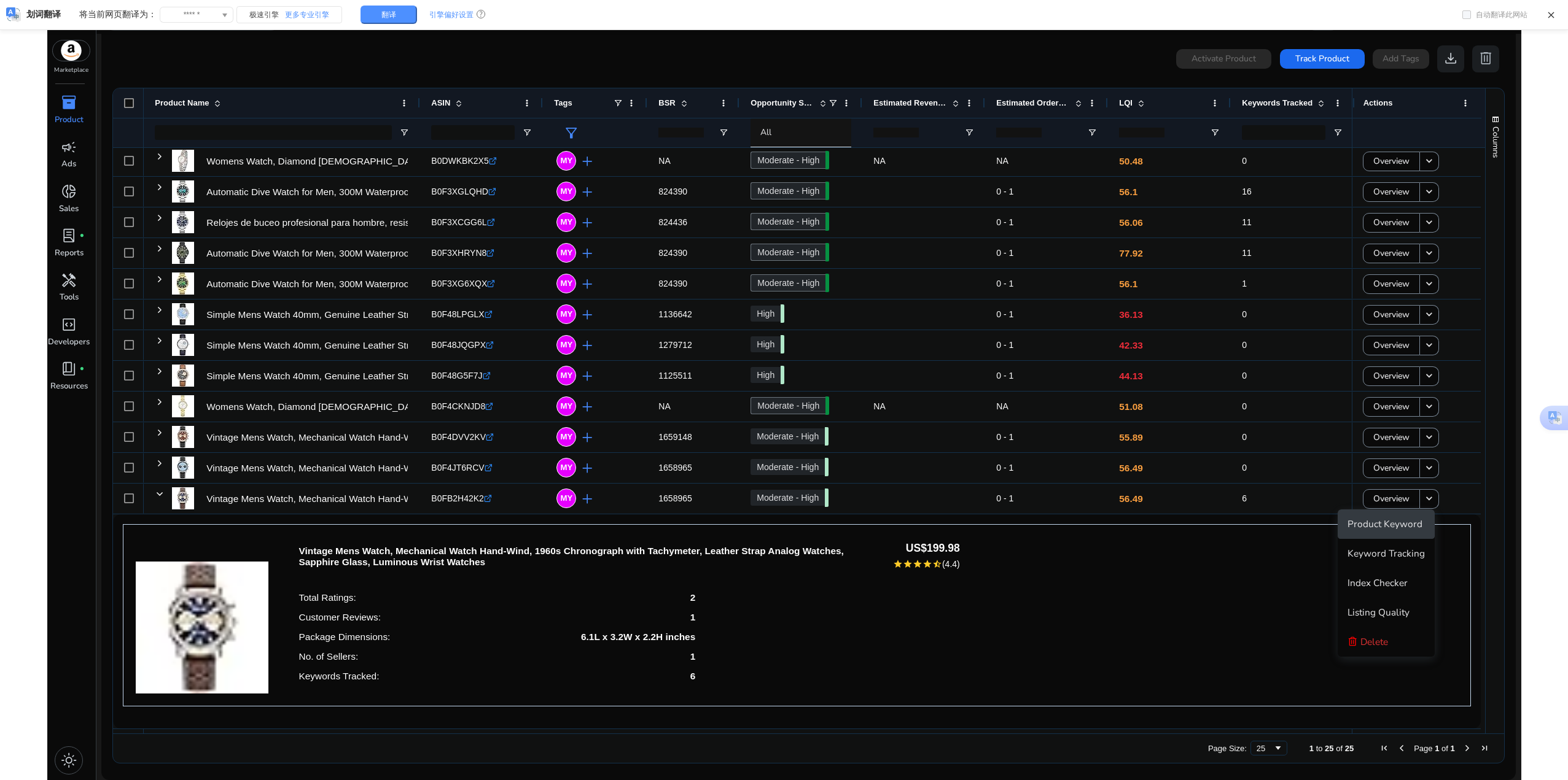
click at [1406, 526] on span "Product Keyword" at bounding box center [1385, 524] width 75 height 13
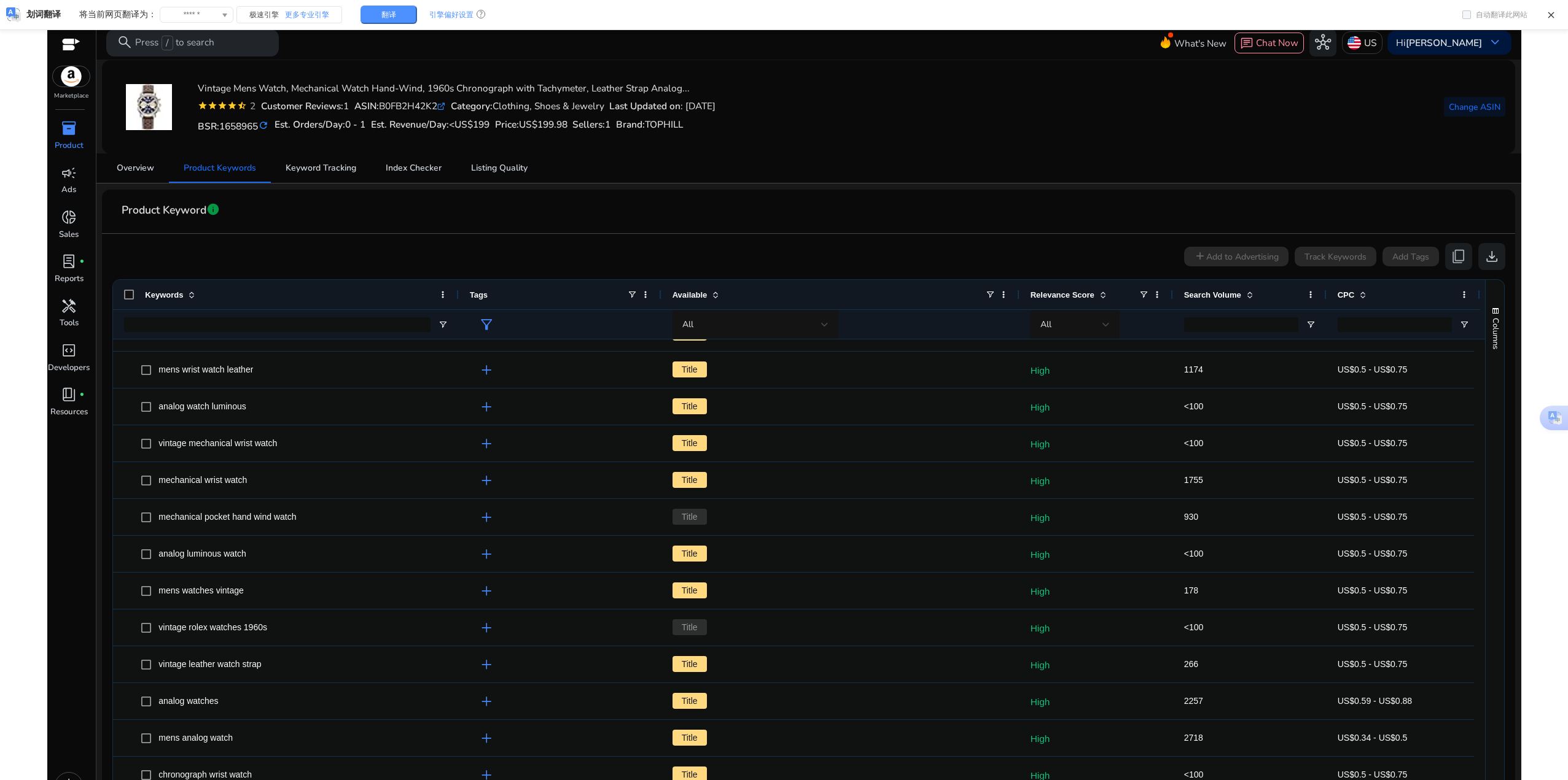
click at [1249, 293] on span at bounding box center [1250, 295] width 10 height 10
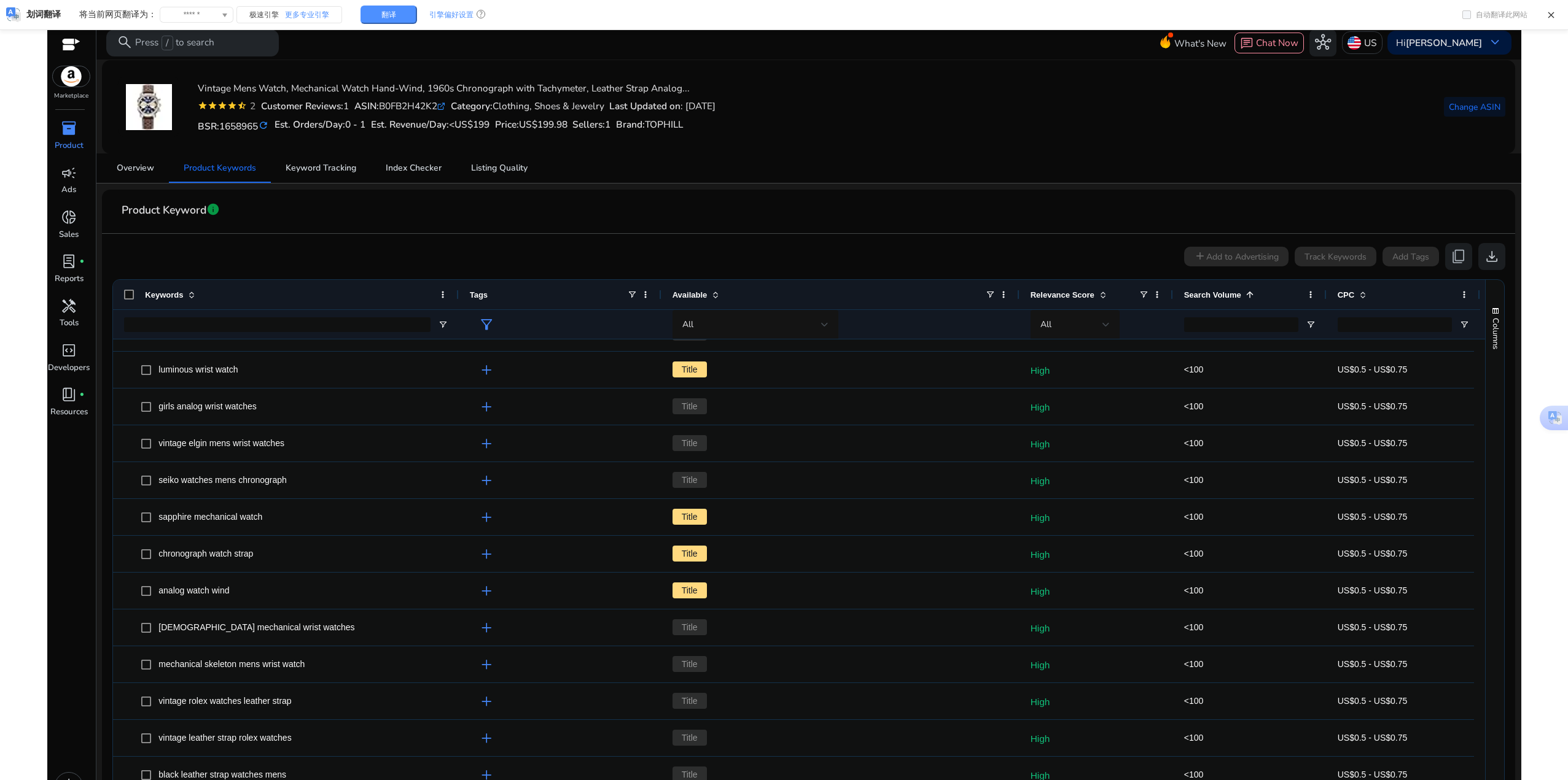
click at [1245, 293] on span at bounding box center [1250, 295] width 10 height 10
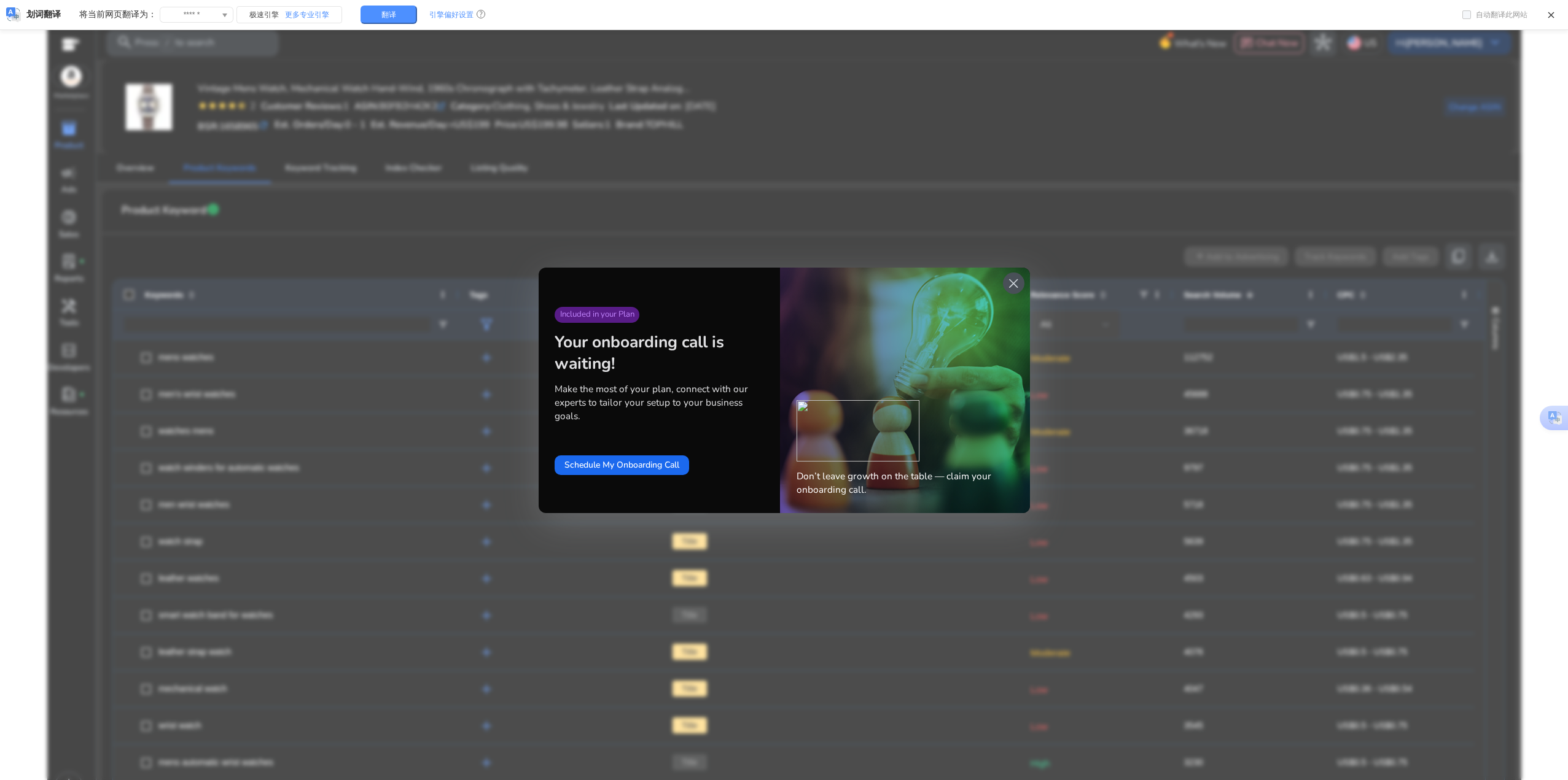
click at [1014, 279] on span "close" at bounding box center [1013, 283] width 16 height 16
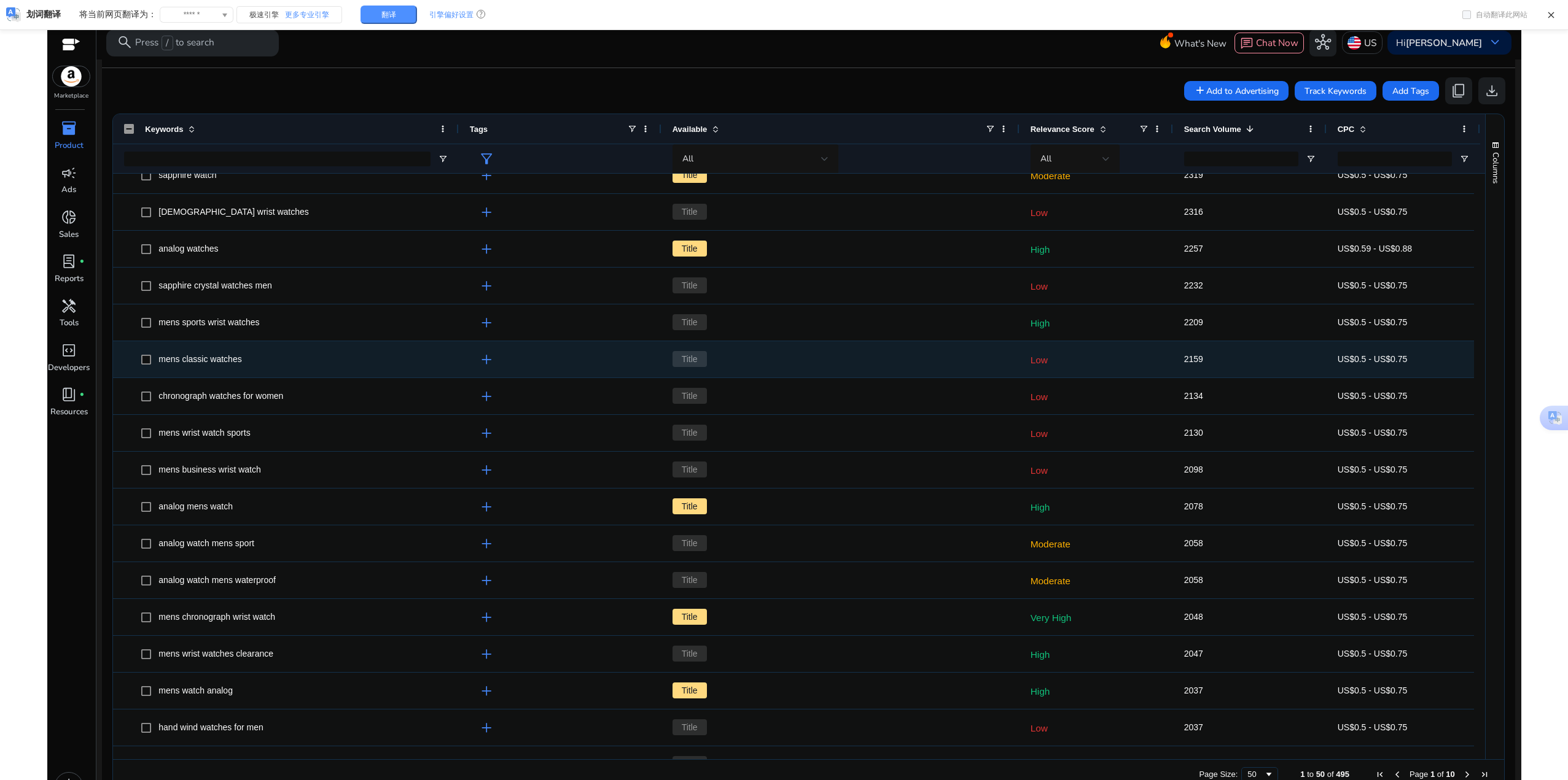
scroll to position [826, 0]
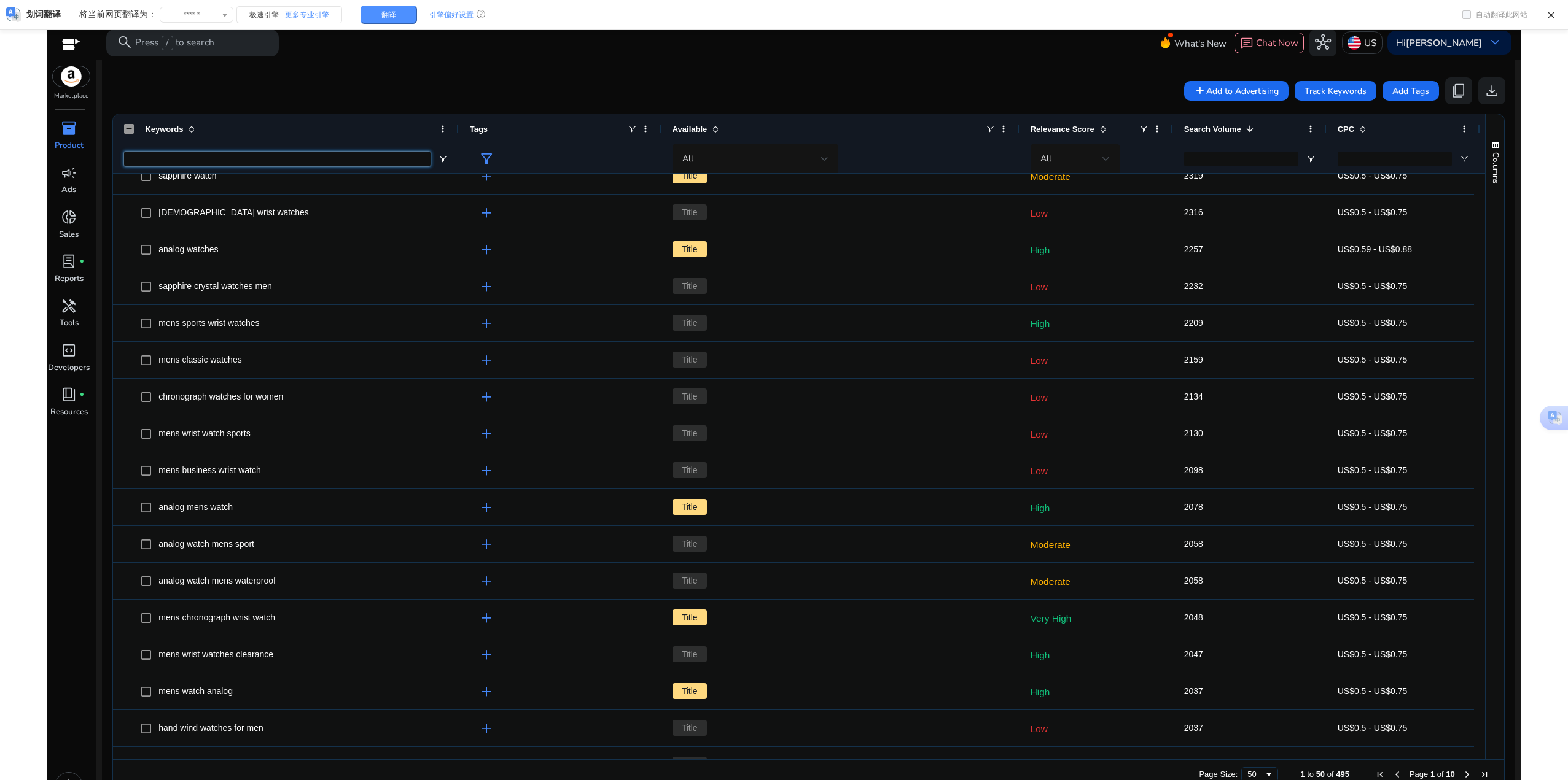
click at [406, 155] on input "Keywords Filter Input" at bounding box center [276, 159] width 306 height 14
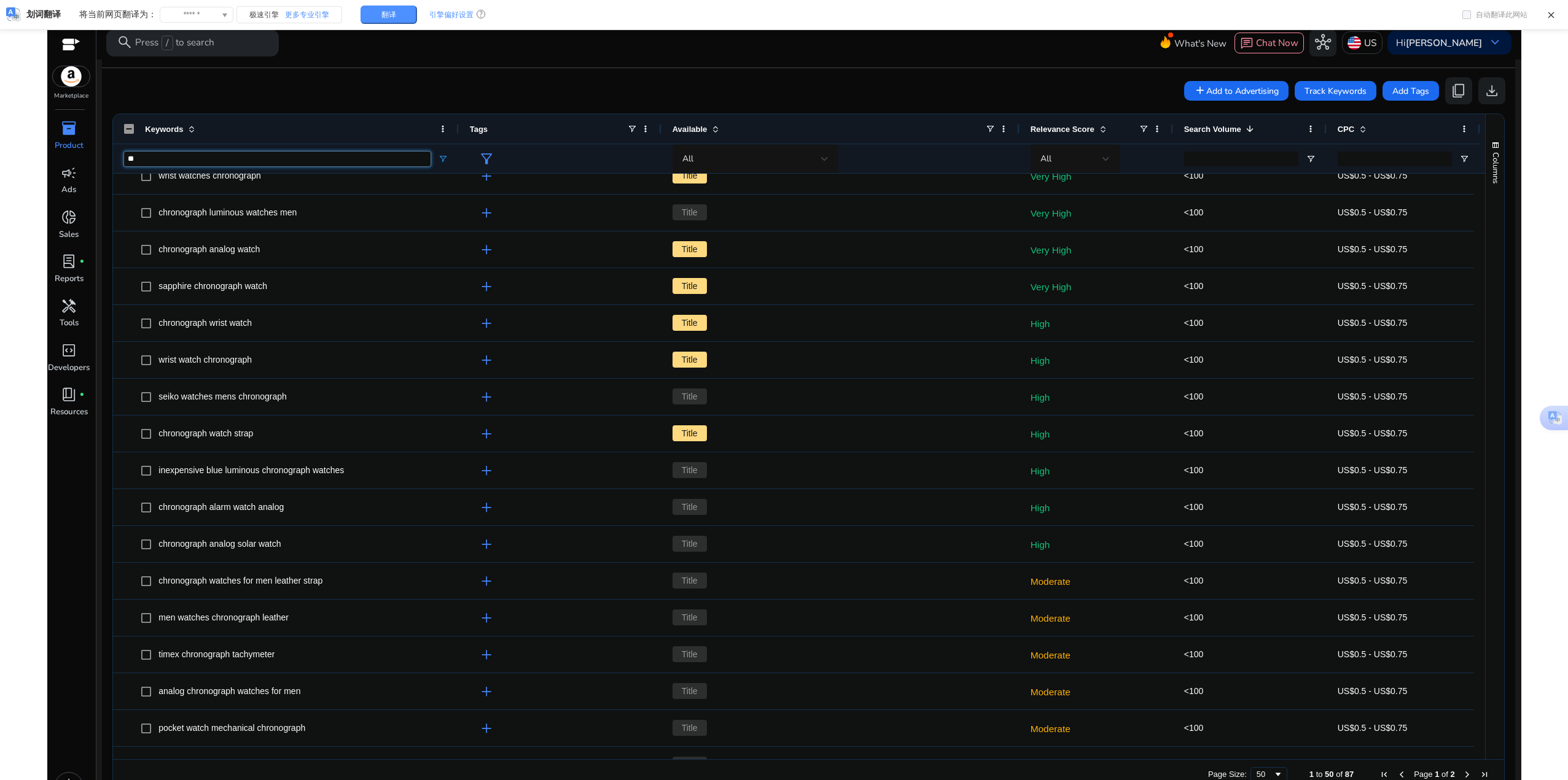
type input "*"
type input "**********"
click at [317, 155] on input "**********" at bounding box center [276, 159] width 306 height 14
drag, startPoint x: 307, startPoint y: 162, endPoint x: 212, endPoint y: 156, distance: 95.2
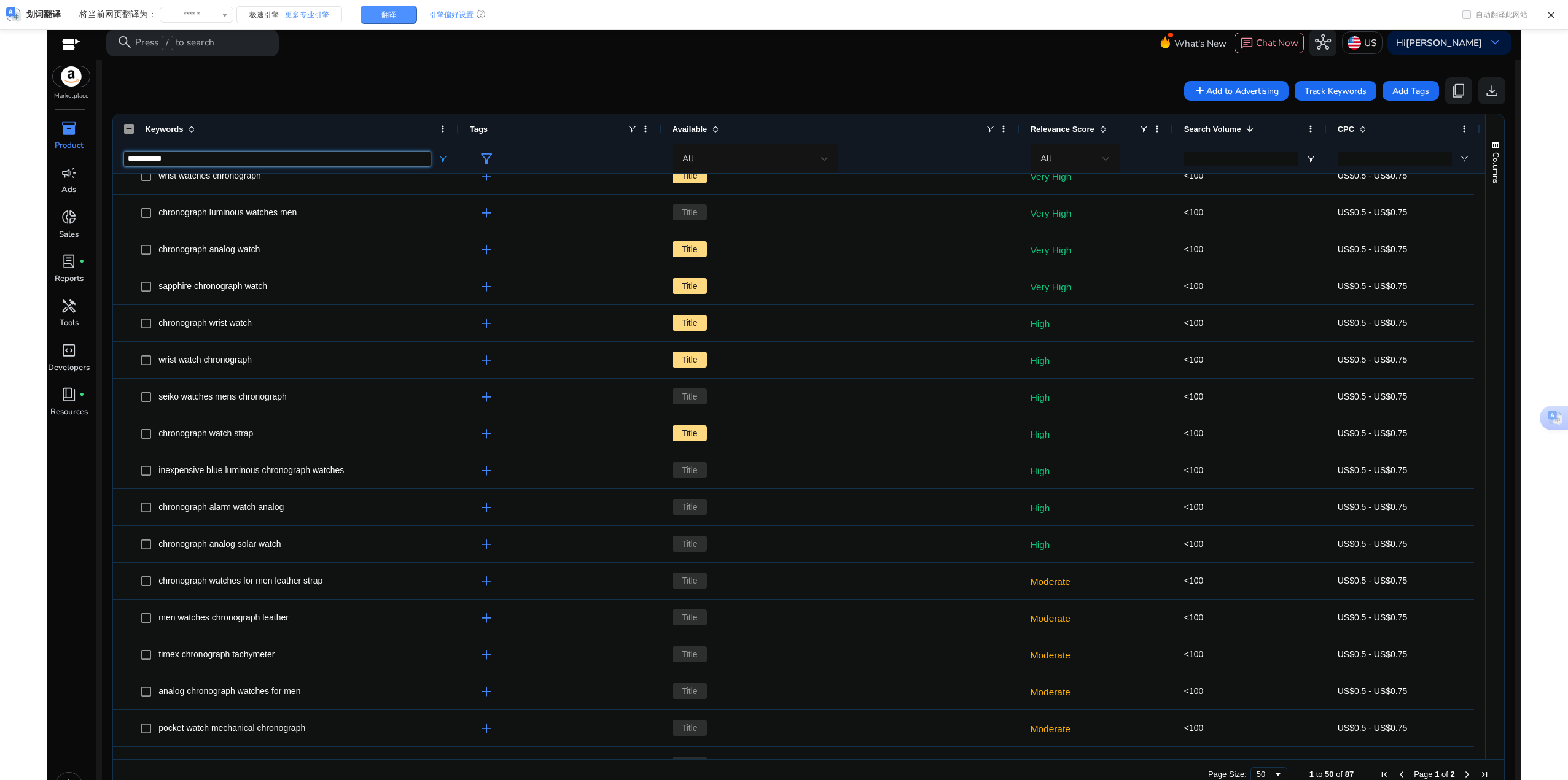
click at [211, 156] on input "**********" at bounding box center [276, 159] width 306 height 14
click at [212, 156] on input "**********" at bounding box center [276, 159] width 306 height 14
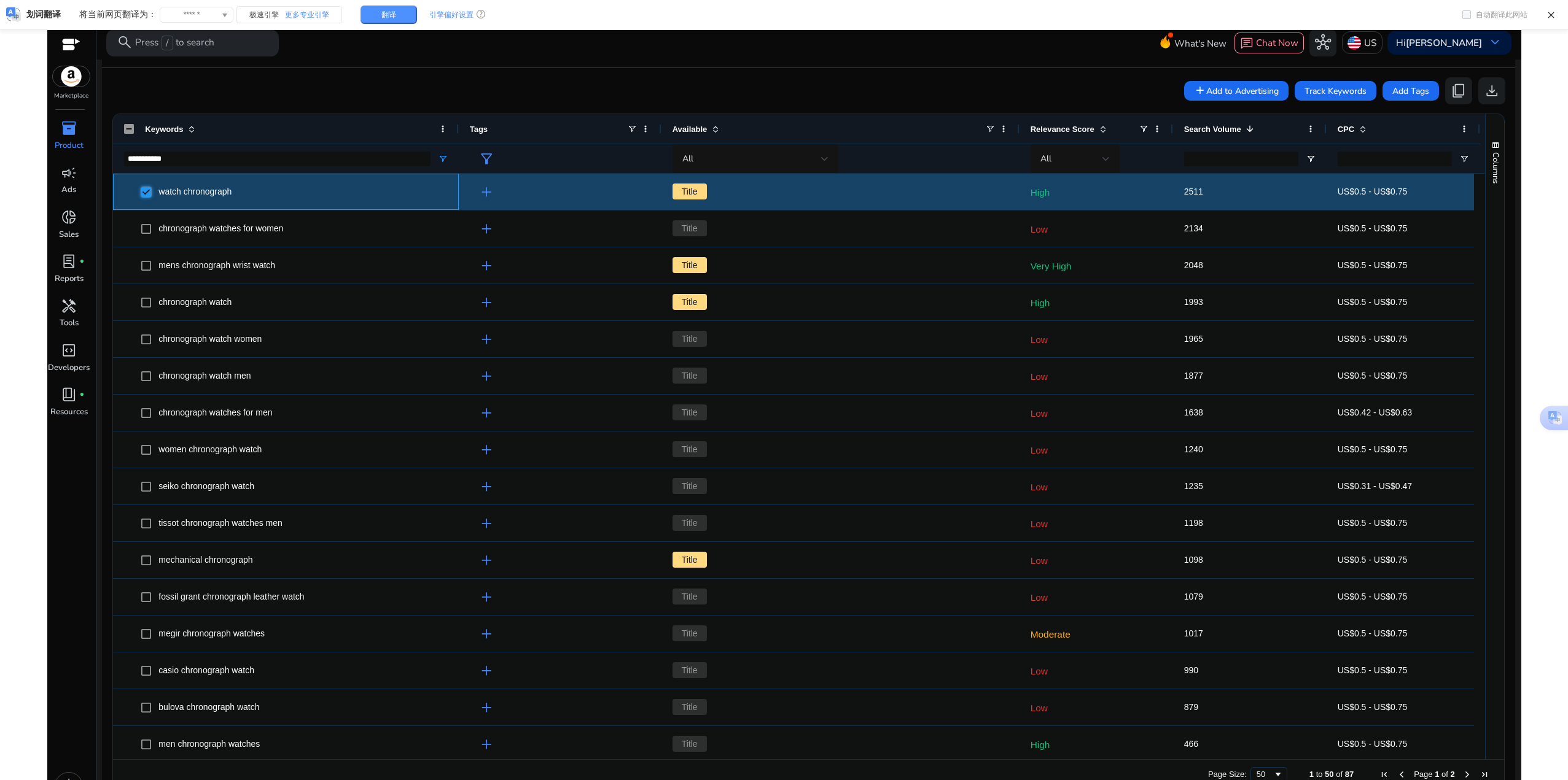
scroll to position [43, 0]
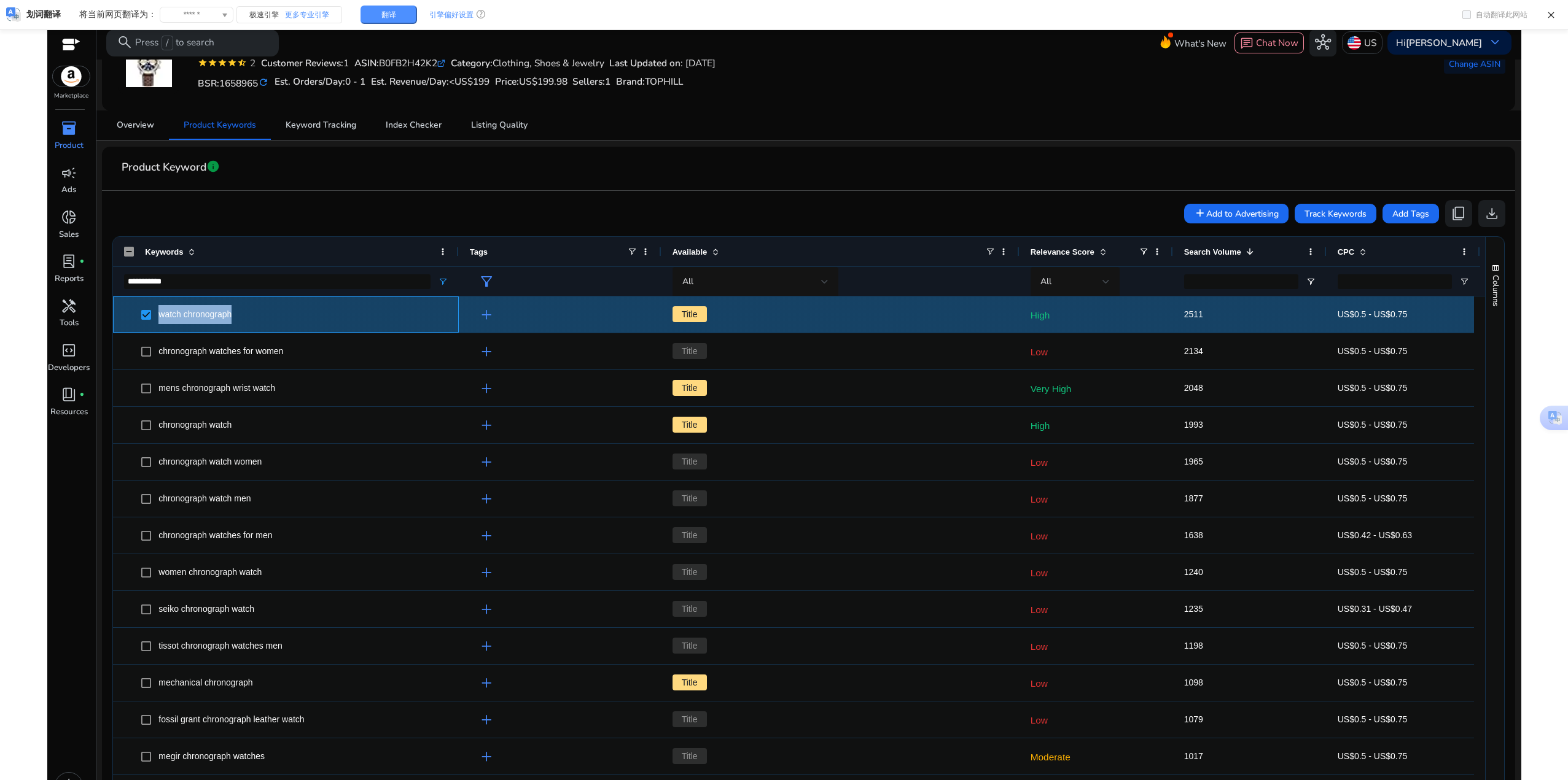
drag, startPoint x: 269, startPoint y: 323, endPoint x: 155, endPoint y: 321, distance: 114.0
click at [155, 321] on span "watch chronograph" at bounding box center [293, 314] width 306 height 25
copy span "watch chronograph"
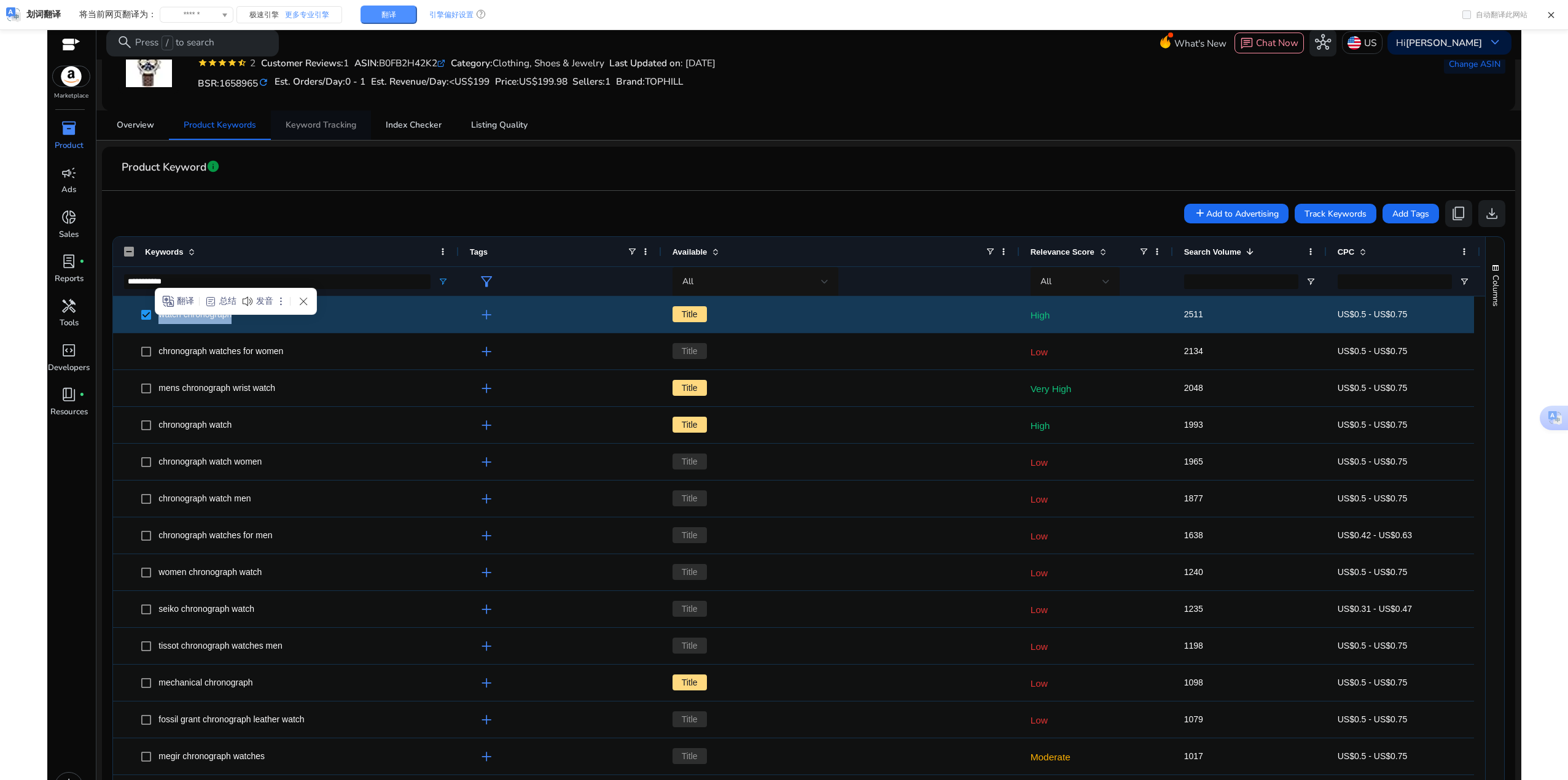
click at [321, 121] on span "Keyword Tracking" at bounding box center [321, 125] width 70 height 9
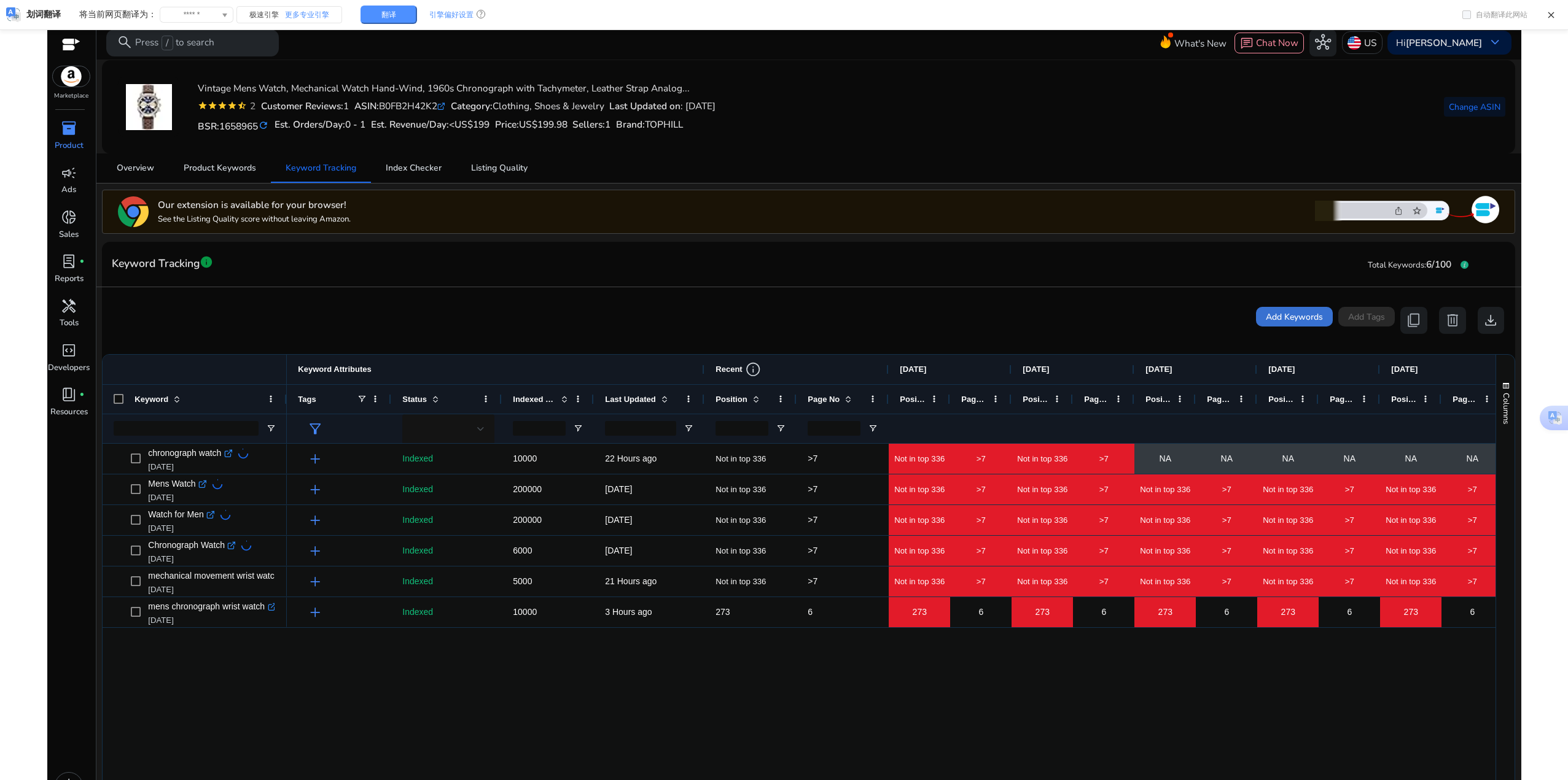
click at [1313, 319] on span "Add Keywords" at bounding box center [1294, 317] width 57 height 13
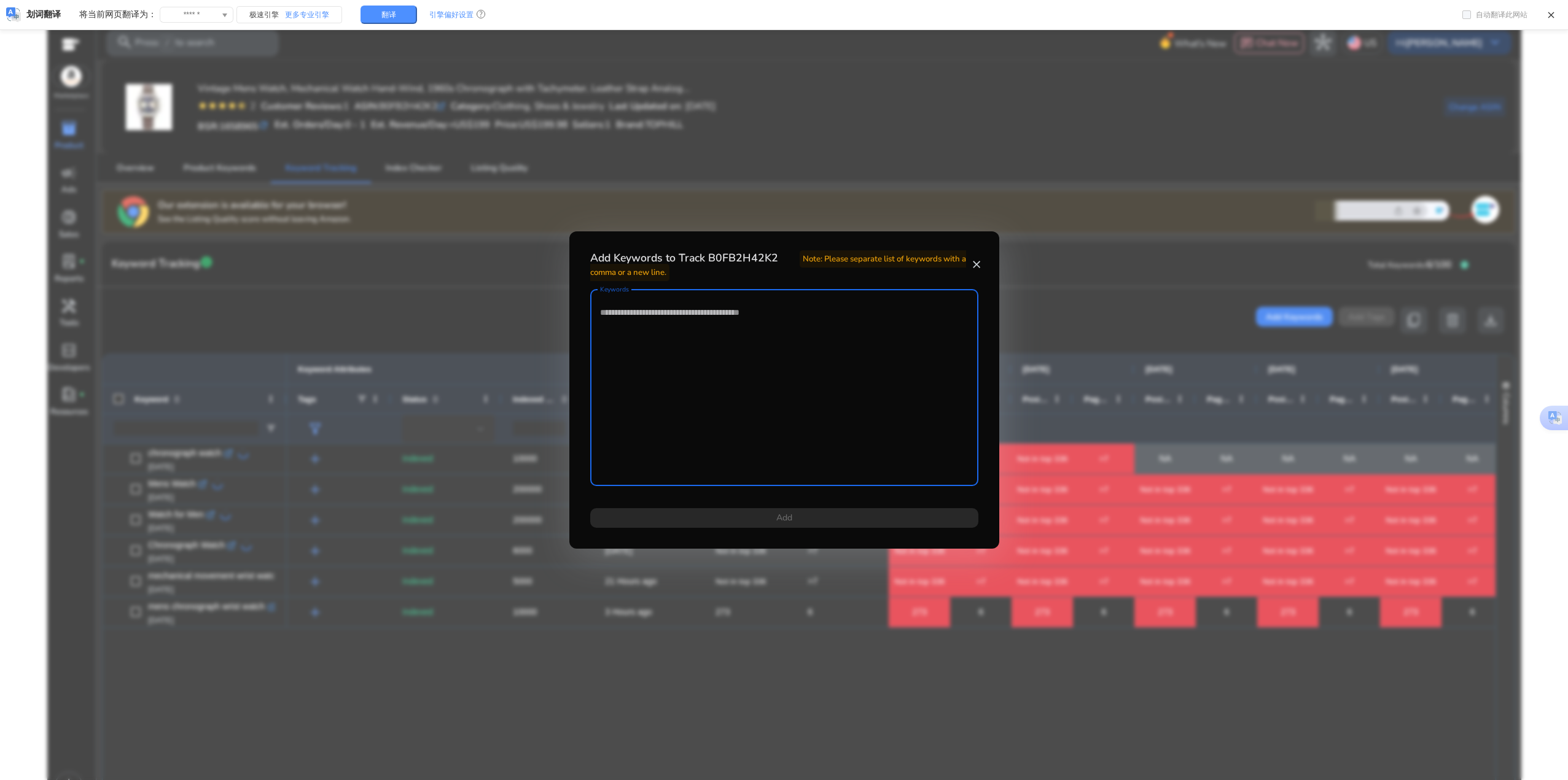
click at [700, 344] on textarea "Keywords" at bounding box center [784, 387] width 368 height 185
type textarea "**********"
click at [834, 520] on span at bounding box center [784, 518] width 388 height 29
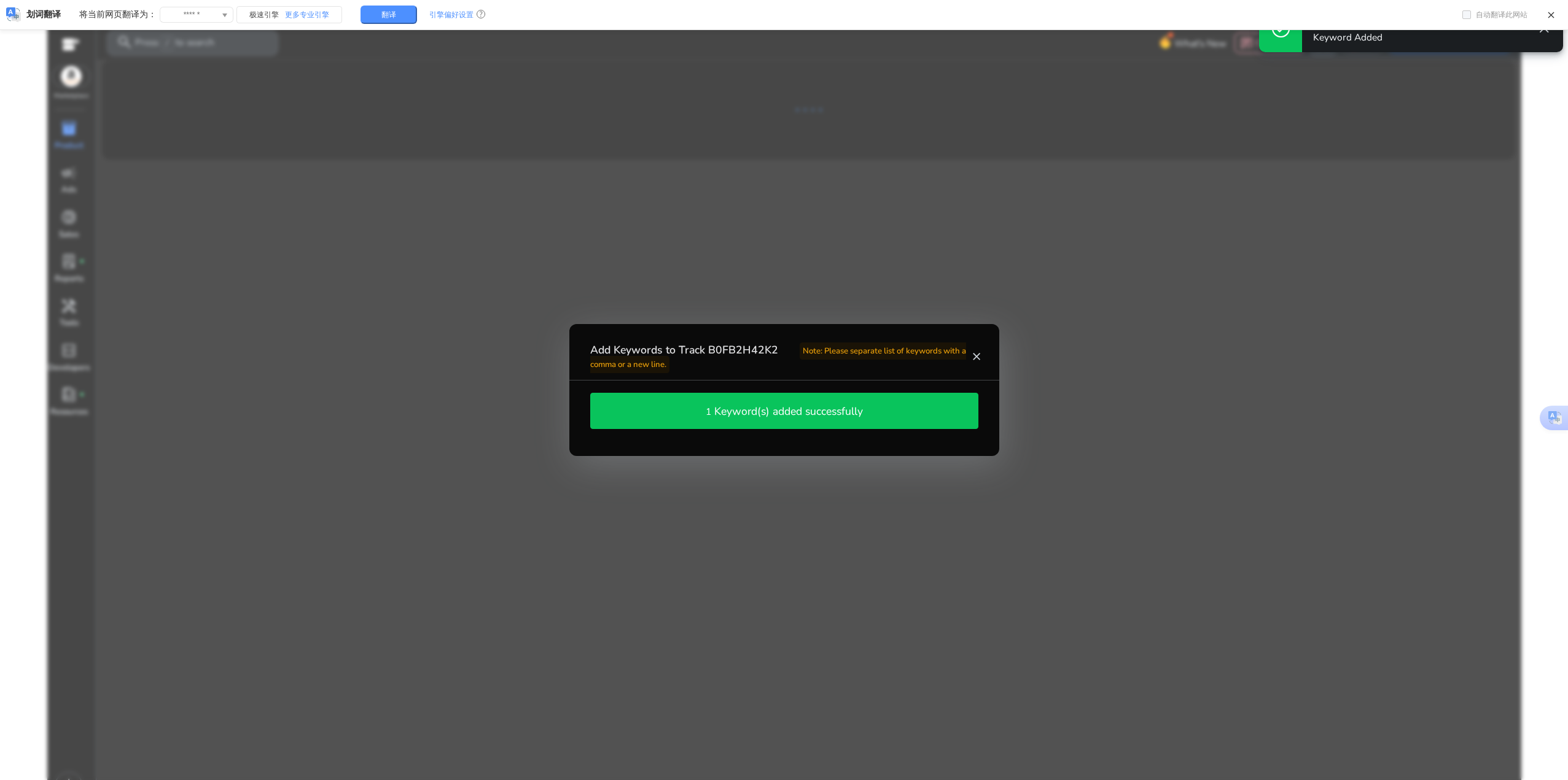
click at [978, 357] on mat-icon "close" at bounding box center [976, 356] width 11 height 12
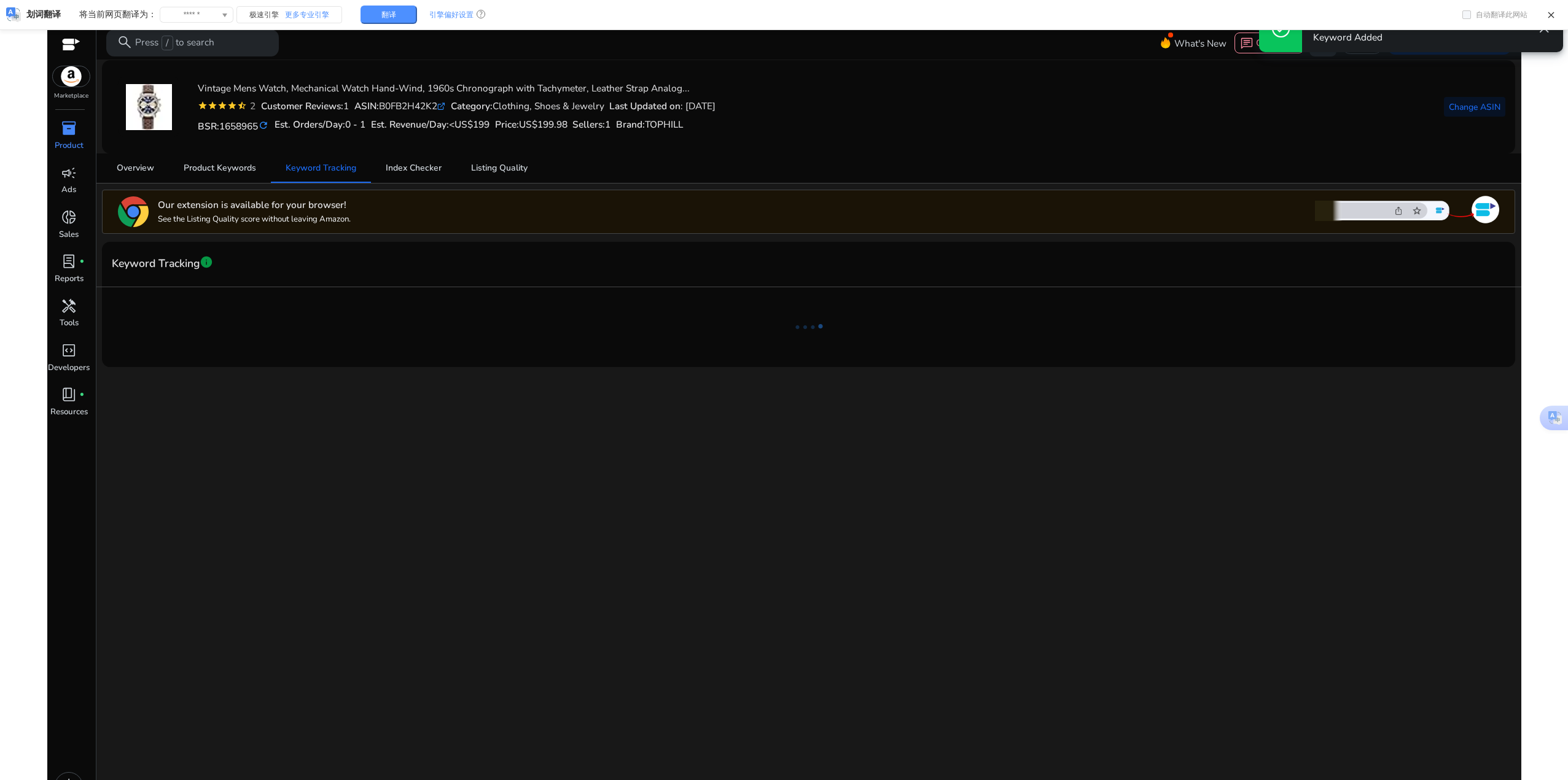
drag, startPoint x: 783, startPoint y: 520, endPoint x: 803, endPoint y: 490, distance: 36.1
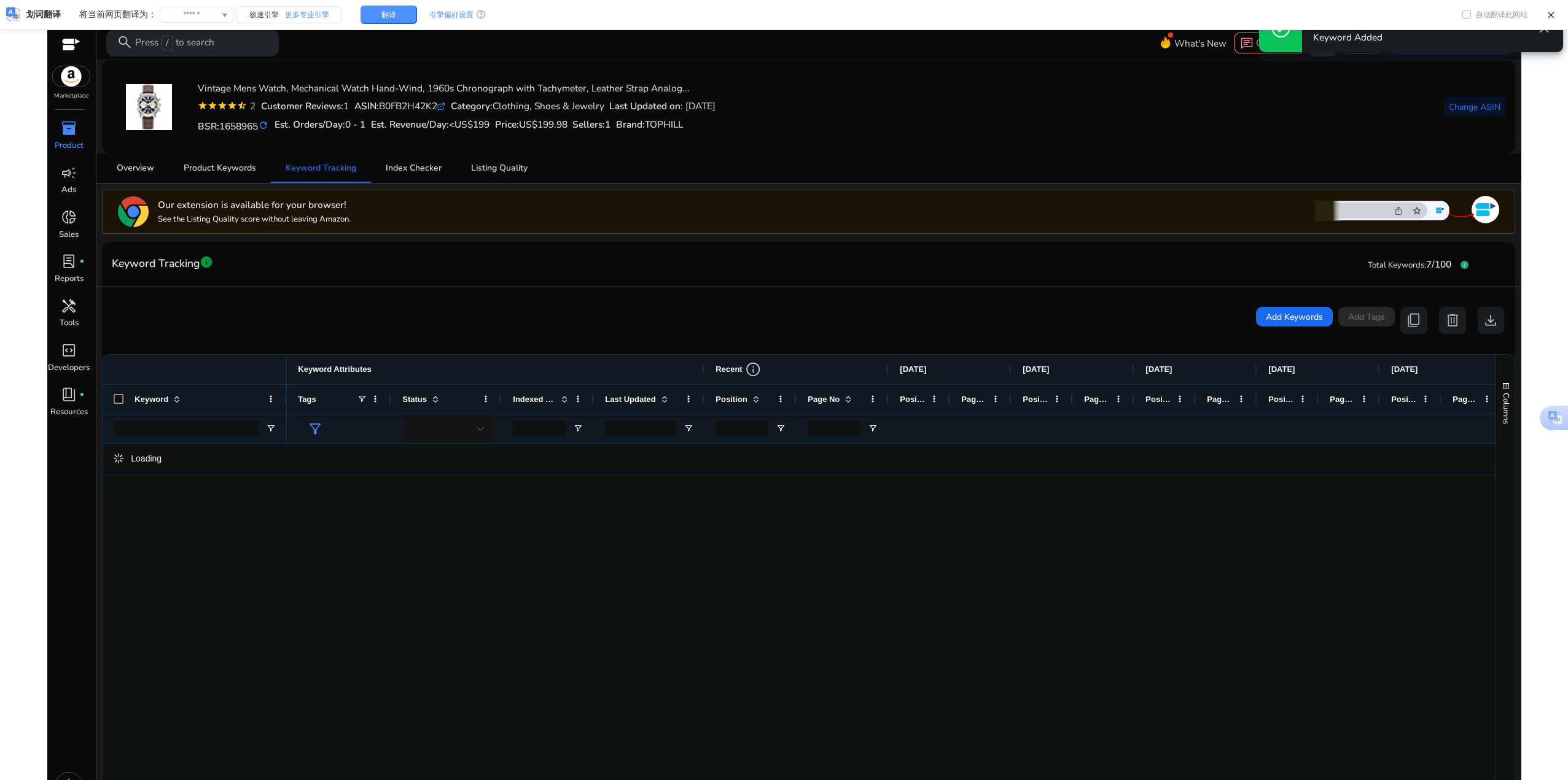
drag, startPoint x: 803, startPoint y: 490, endPoint x: 461, endPoint y: 579, distance: 353.4
click at [466, 575] on div at bounding box center [890, 722] width 1208 height 557
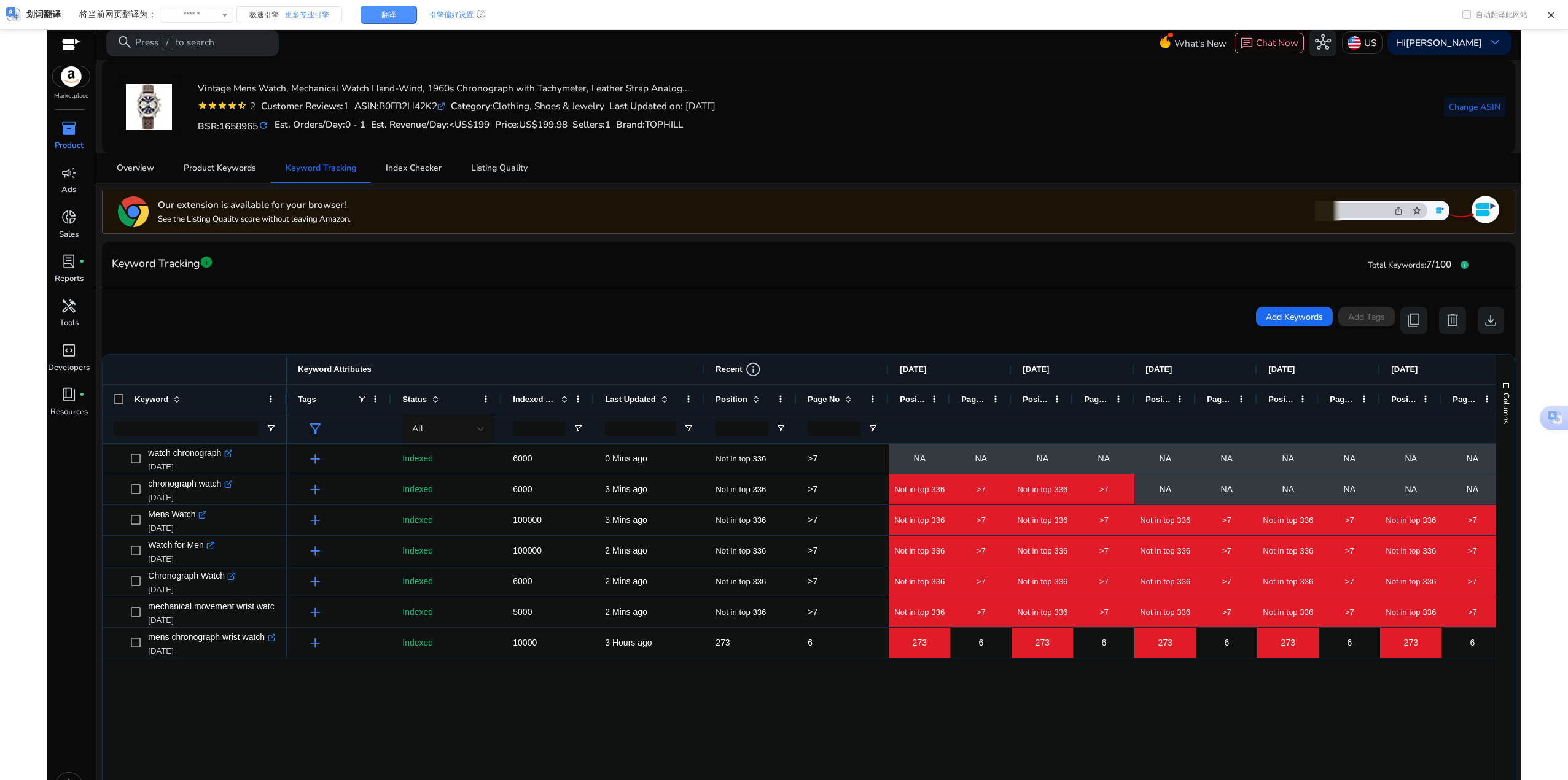
click at [59, 161] on link "inventory_2 Product" at bounding box center [69, 139] width 44 height 44
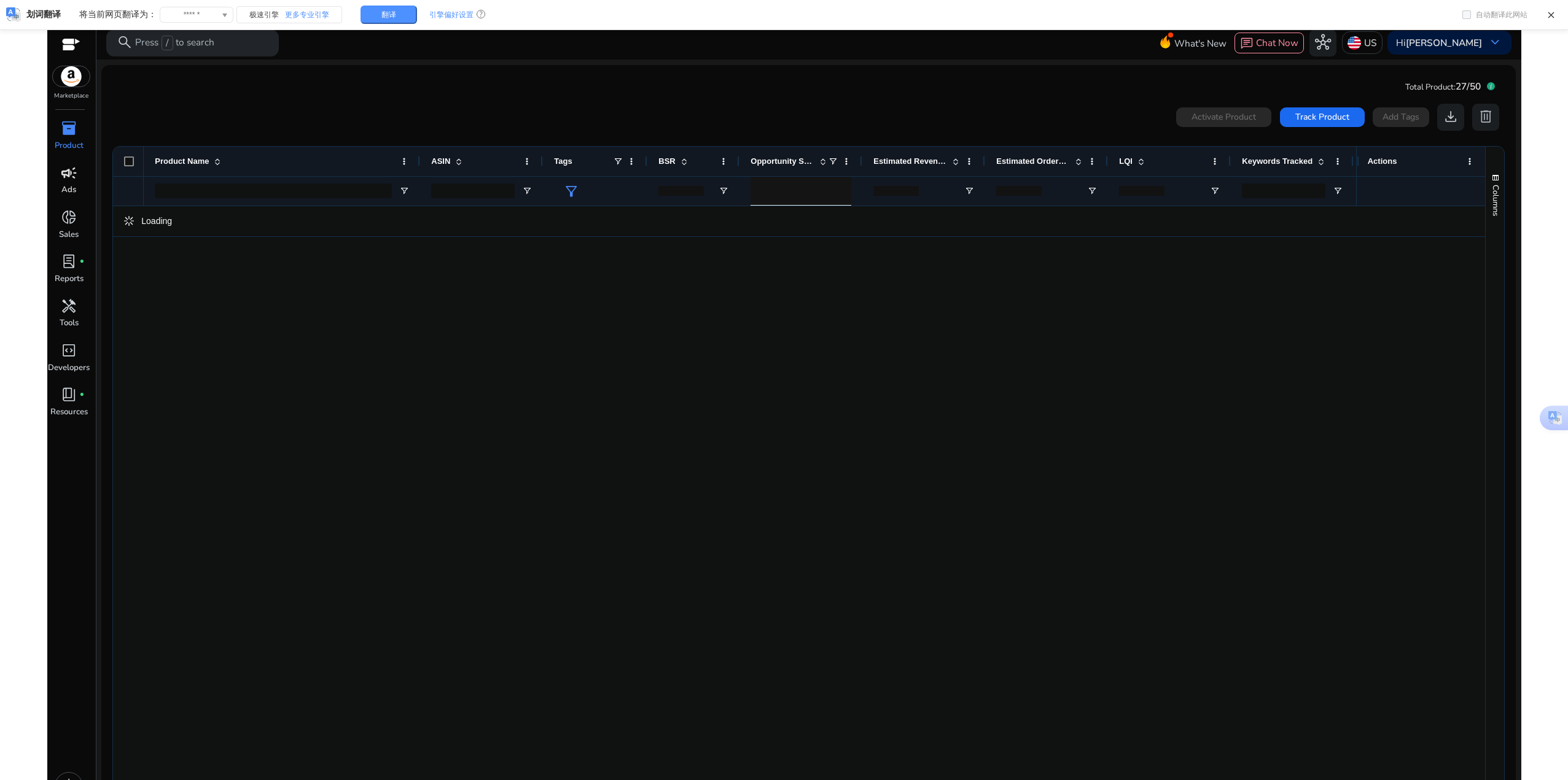
click at [67, 169] on span "campaign" at bounding box center [69, 173] width 16 height 16
